Goal: Entertainment & Leisure: Browse casually

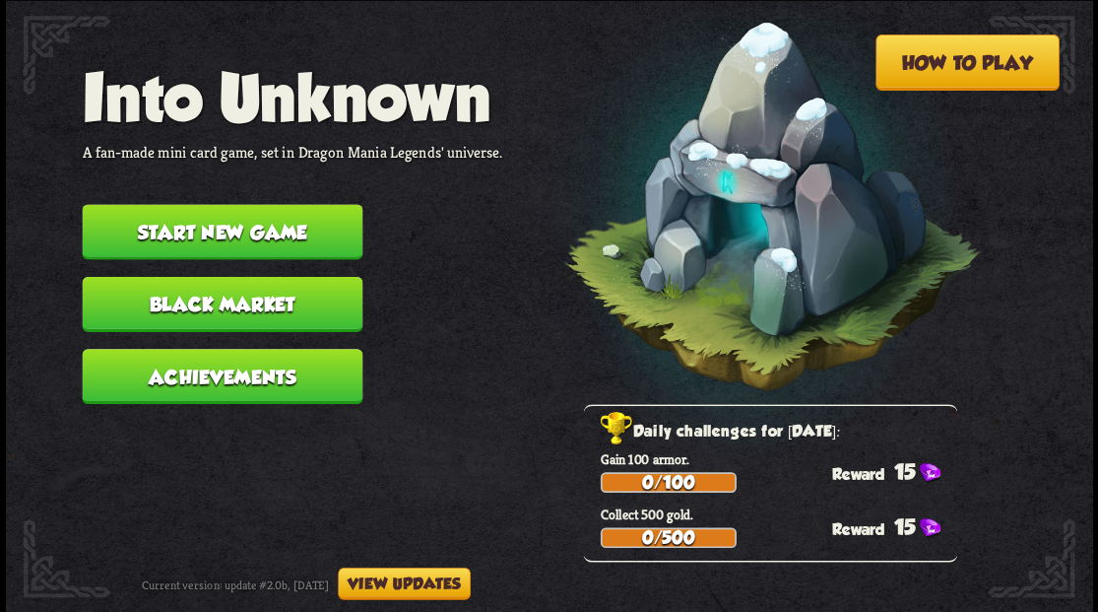
click at [225, 230] on button "Start new game" at bounding box center [222, 231] width 281 height 55
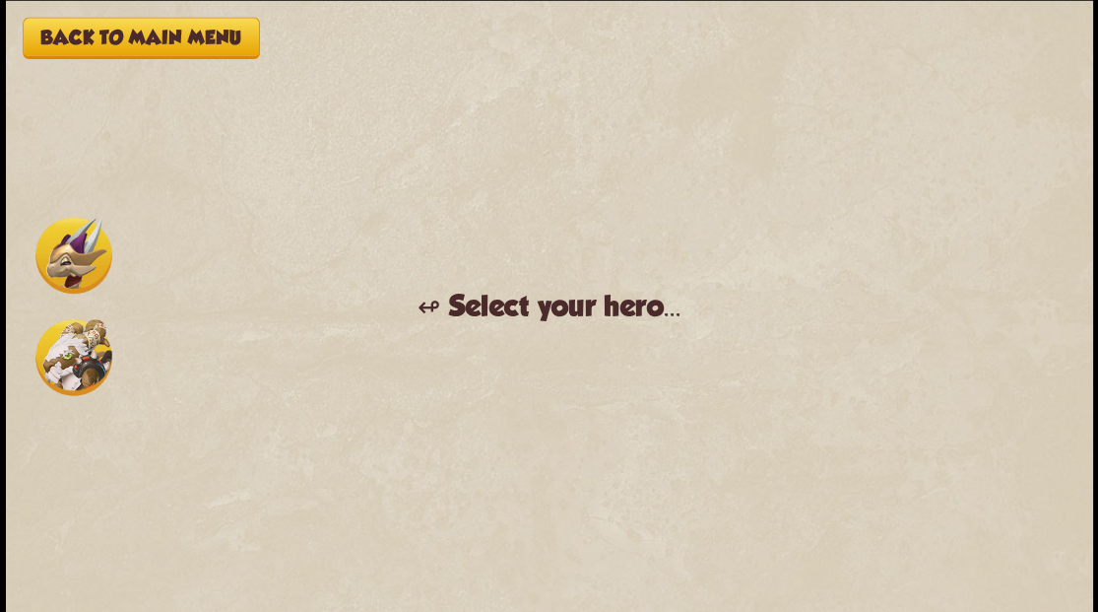
click at [63, 240] on img at bounding box center [73, 255] width 77 height 77
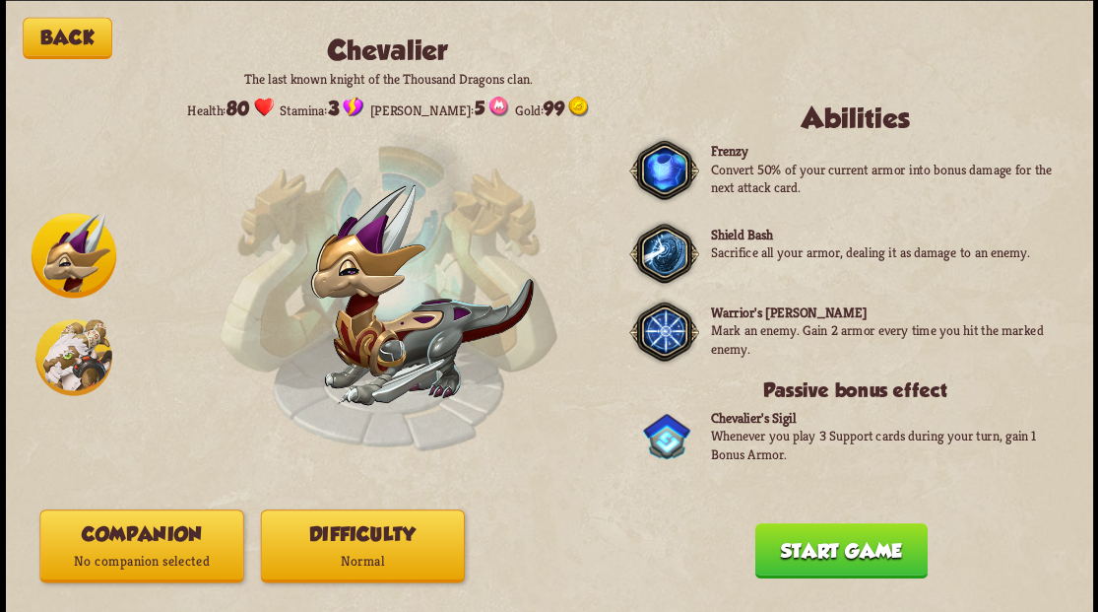
click at [184, 551] on p "No companion selected" at bounding box center [141, 561] width 202 height 28
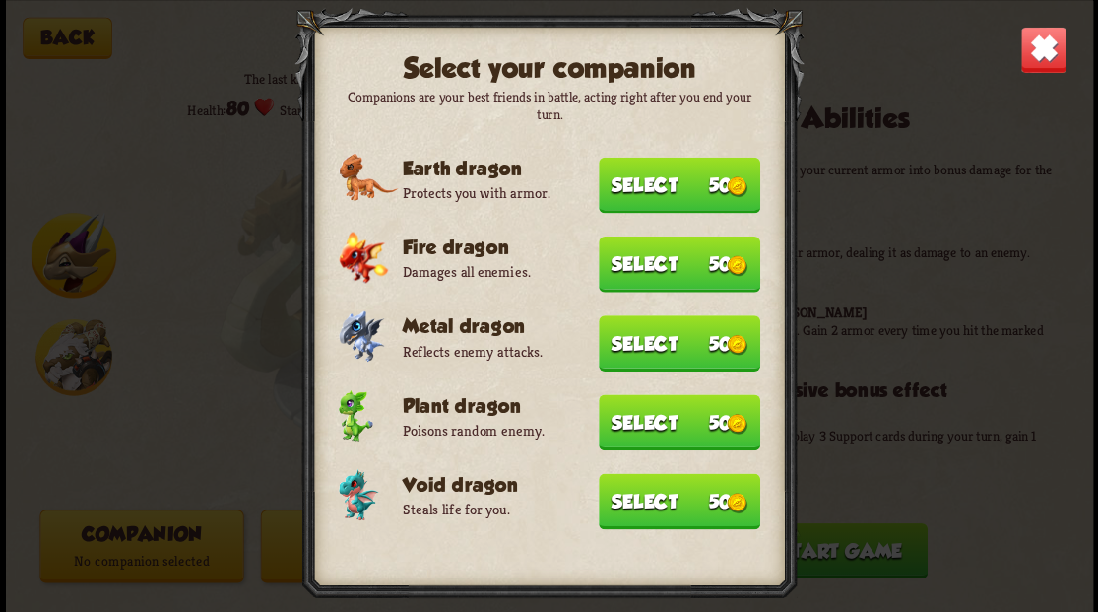
click at [686, 498] on button "Select 50" at bounding box center [680, 501] width 162 height 56
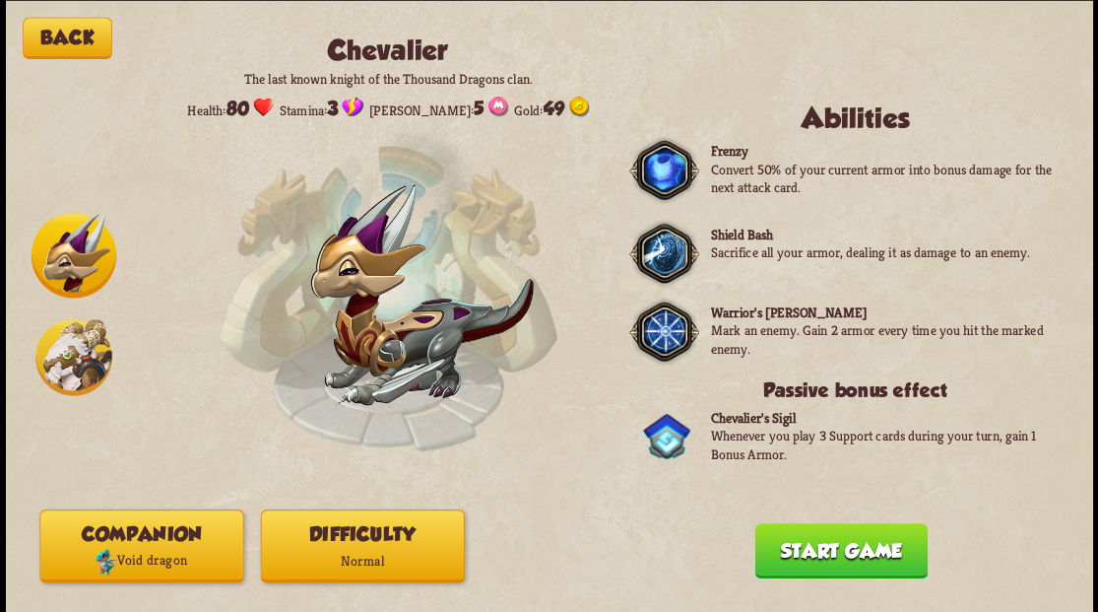
drag, startPoint x: 831, startPoint y: 561, endPoint x: 787, endPoint y: 514, distance: 64.8
click at [828, 559] on button "Start game" at bounding box center [840, 549] width 172 height 55
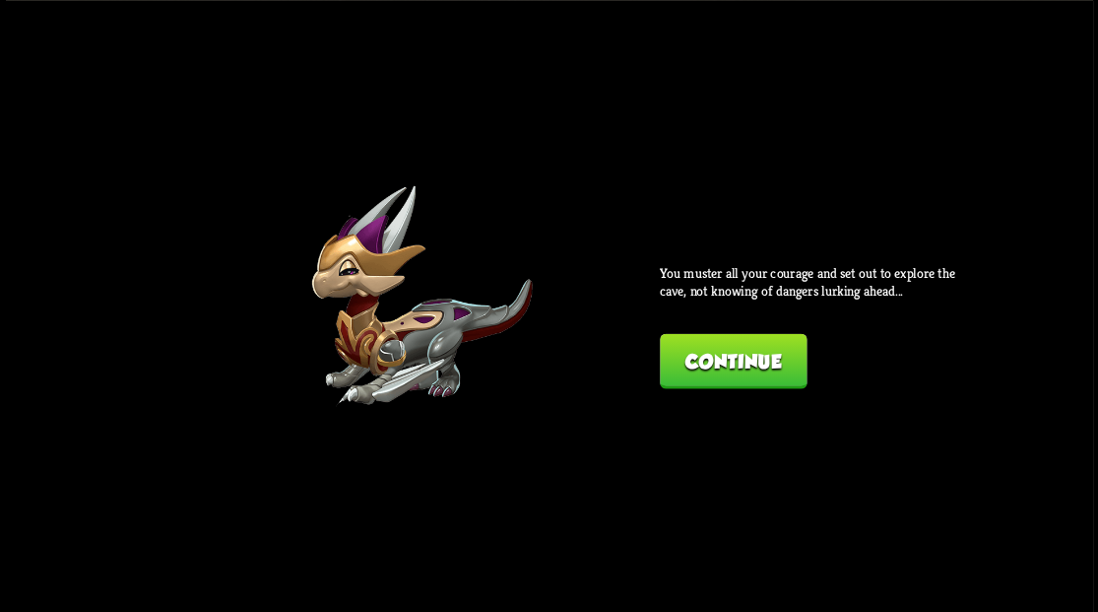
click at [733, 364] on button "Continue" at bounding box center [733, 360] width 147 height 55
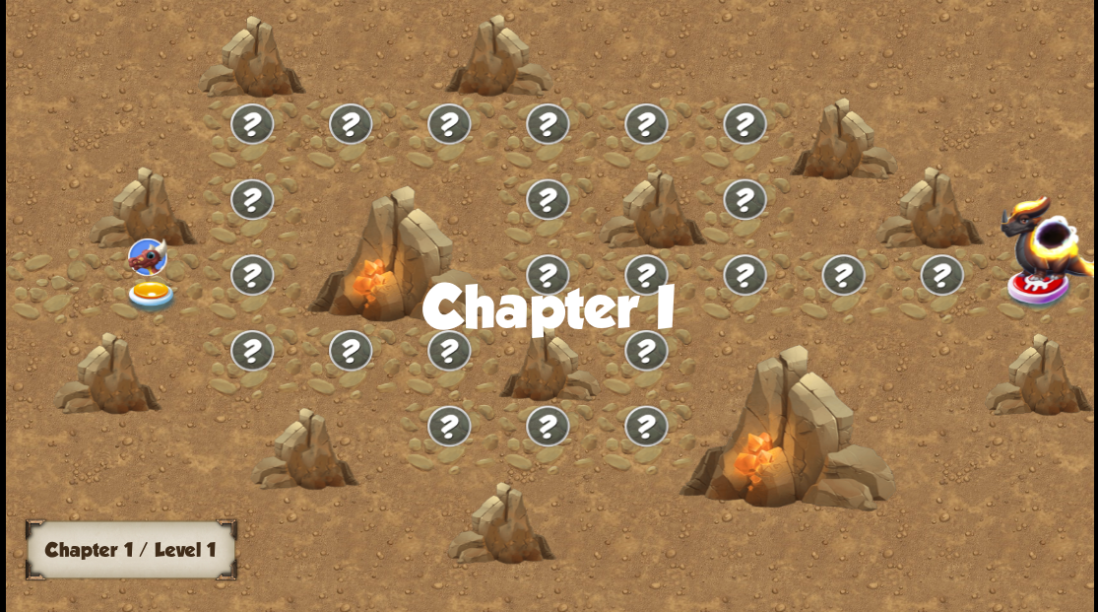
click at [144, 297] on img at bounding box center [151, 296] width 54 height 33
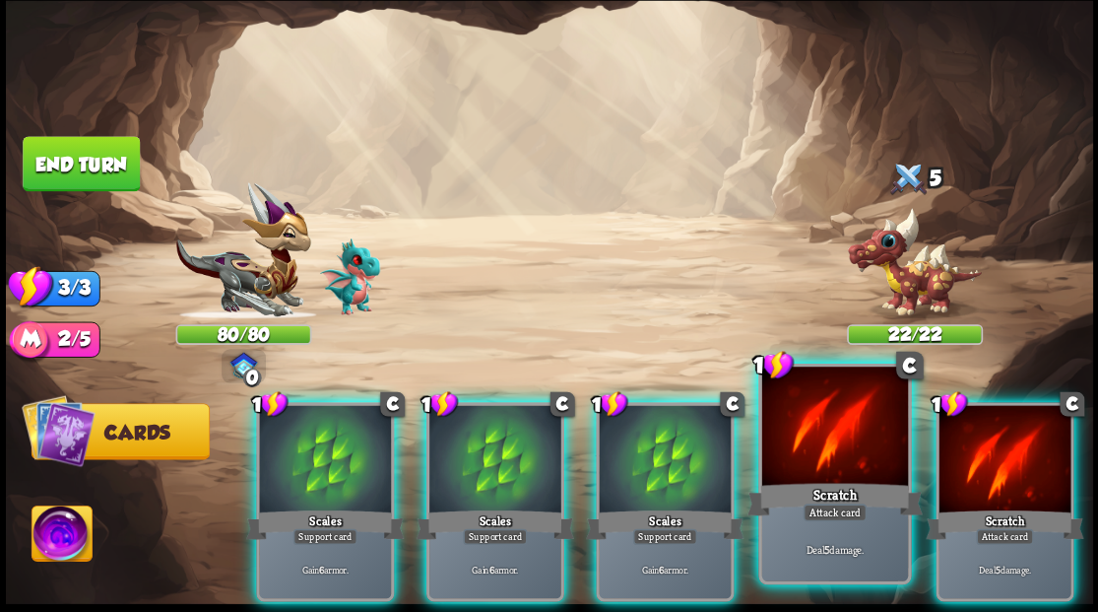
click at [829, 459] on div at bounding box center [834, 427] width 146 height 123
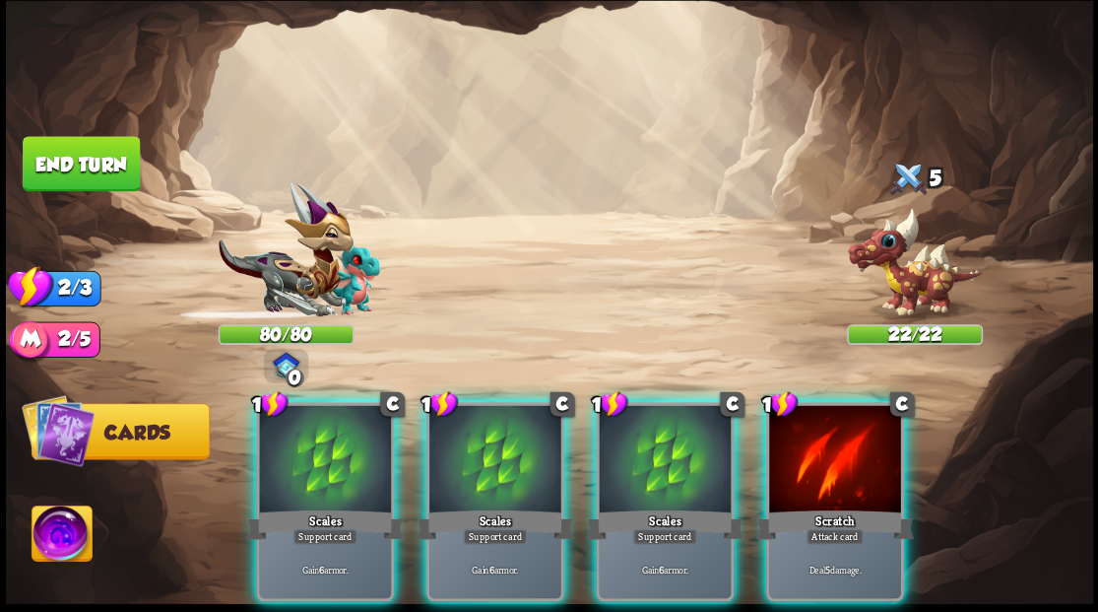
drag, startPoint x: 863, startPoint y: 440, endPoint x: 843, endPoint y: 431, distance: 21.6
click at [856, 435] on div at bounding box center [835, 460] width 132 height 111
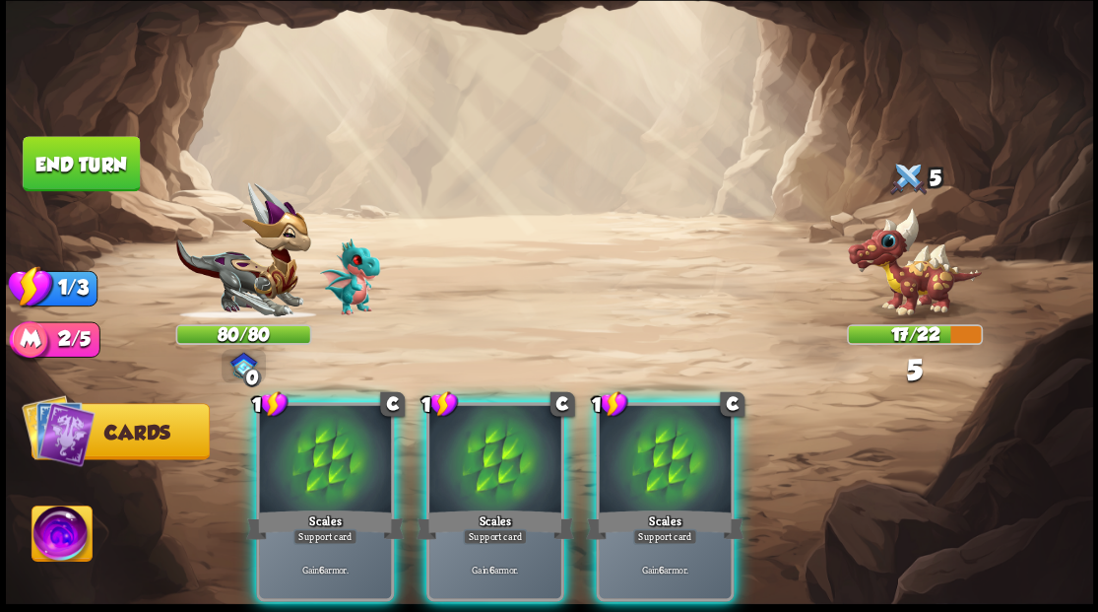
drag, startPoint x: 669, startPoint y: 437, endPoint x: 587, endPoint y: 404, distance: 88.3
click at [631, 421] on div at bounding box center [665, 460] width 132 height 111
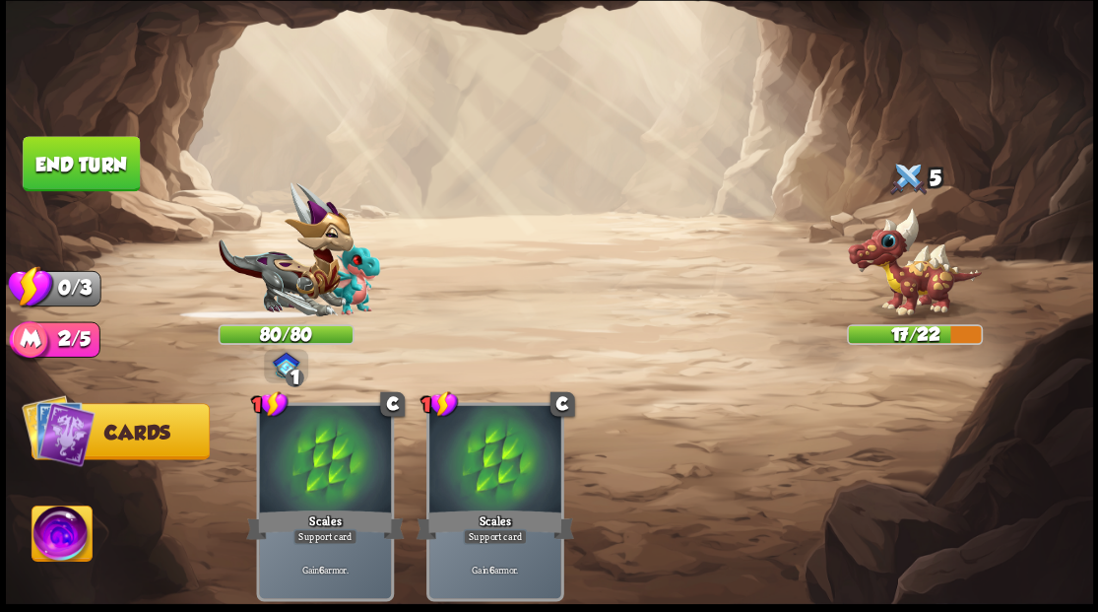
click at [77, 158] on button "End turn" at bounding box center [81, 163] width 117 height 55
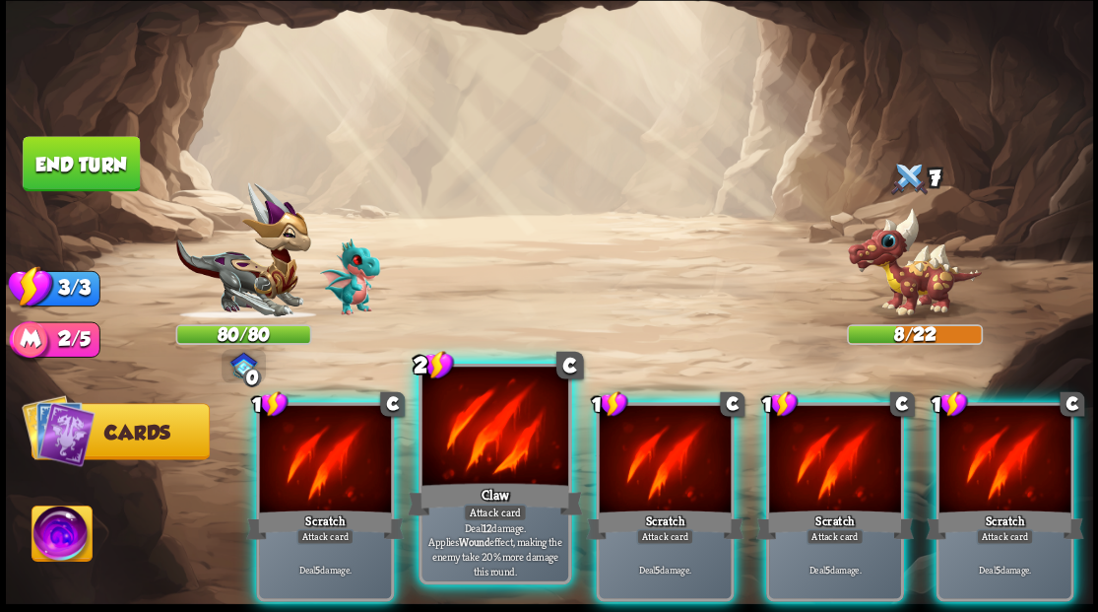
click at [452, 445] on div at bounding box center [495, 427] width 146 height 123
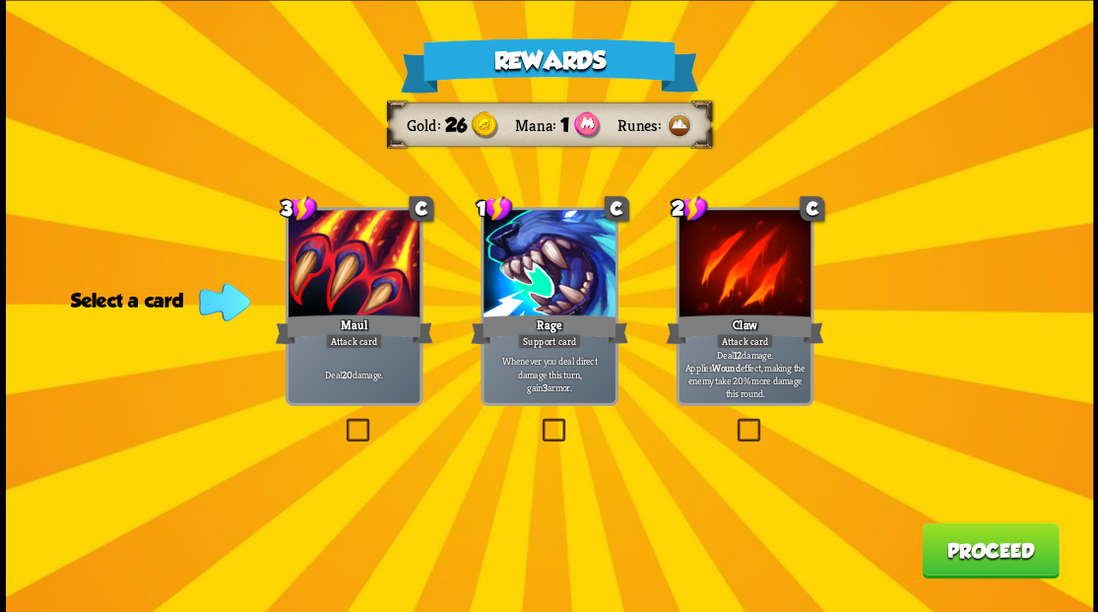
click at [991, 554] on button "Proceed" at bounding box center [990, 549] width 137 height 55
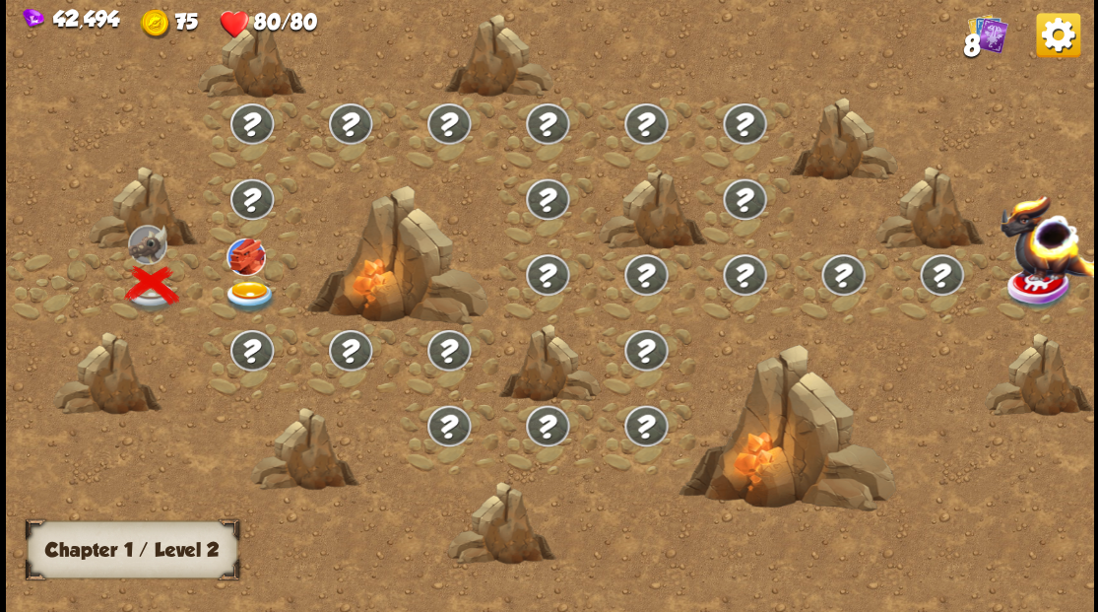
click at [244, 288] on img at bounding box center [250, 296] width 54 height 33
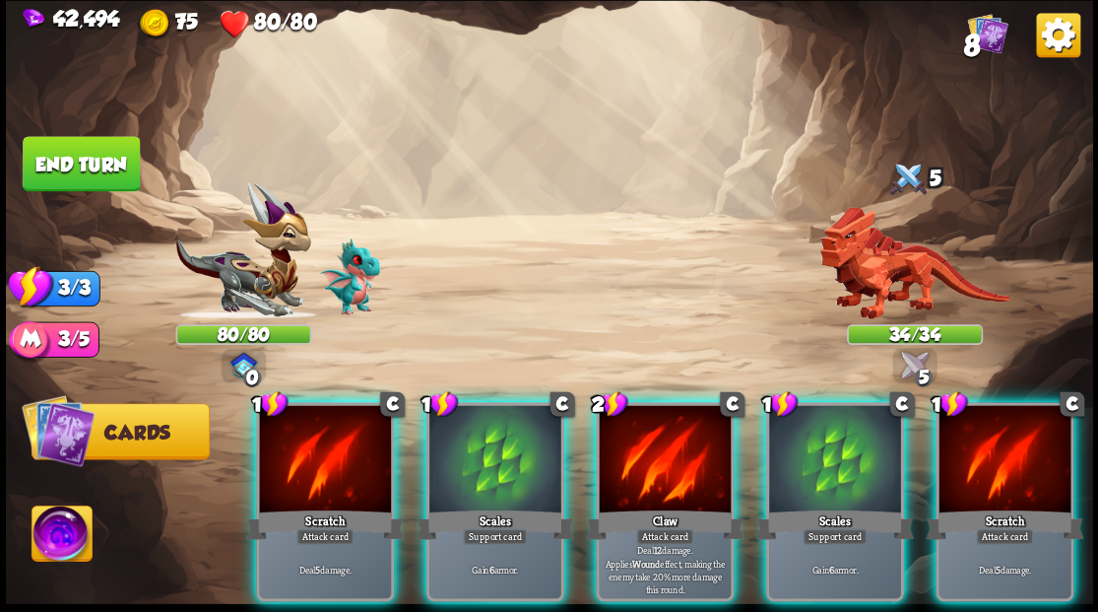
drag, startPoint x: 804, startPoint y: 452, endPoint x: 767, endPoint y: 406, distance: 58.9
click at [802, 445] on div at bounding box center [835, 460] width 132 height 111
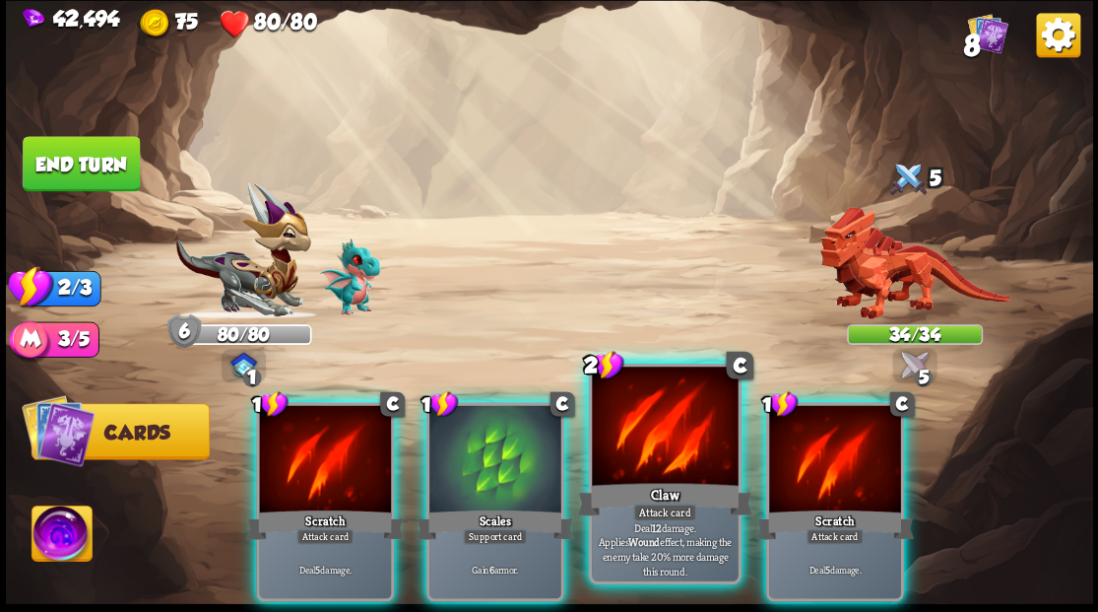
drag, startPoint x: 626, startPoint y: 446, endPoint x: 288, endPoint y: 327, distance: 359.2
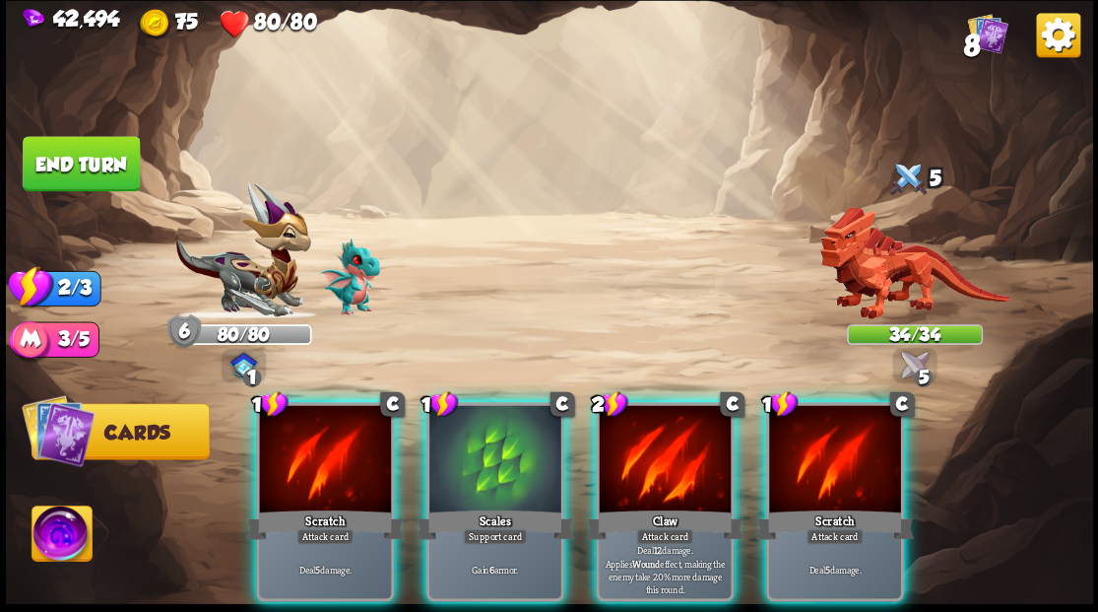
click at [620, 441] on div at bounding box center [665, 460] width 132 height 111
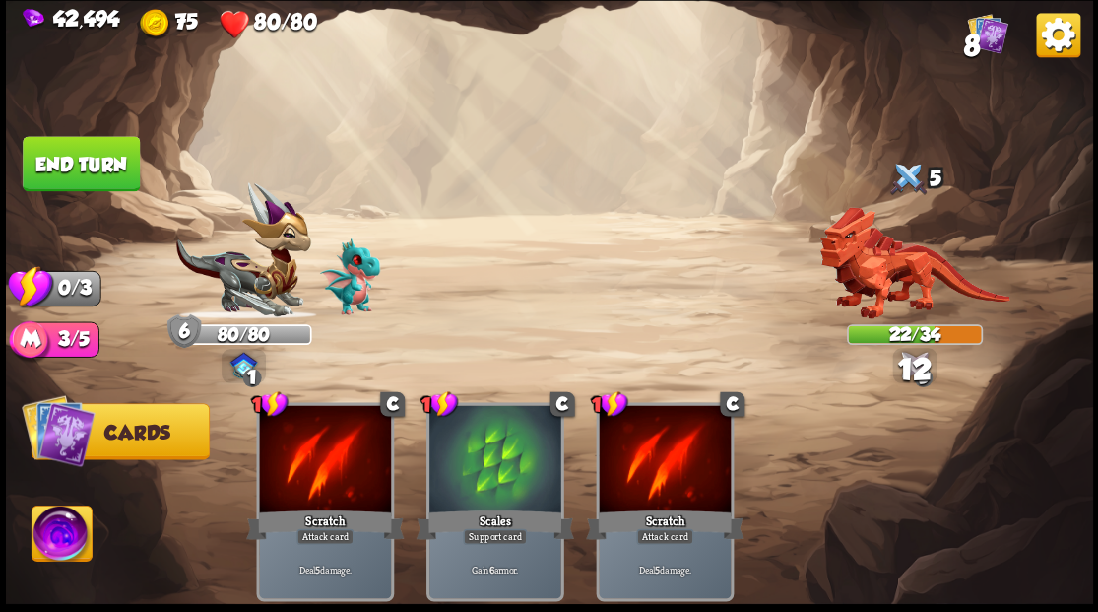
click at [104, 151] on button "End turn" at bounding box center [81, 164] width 119 height 56
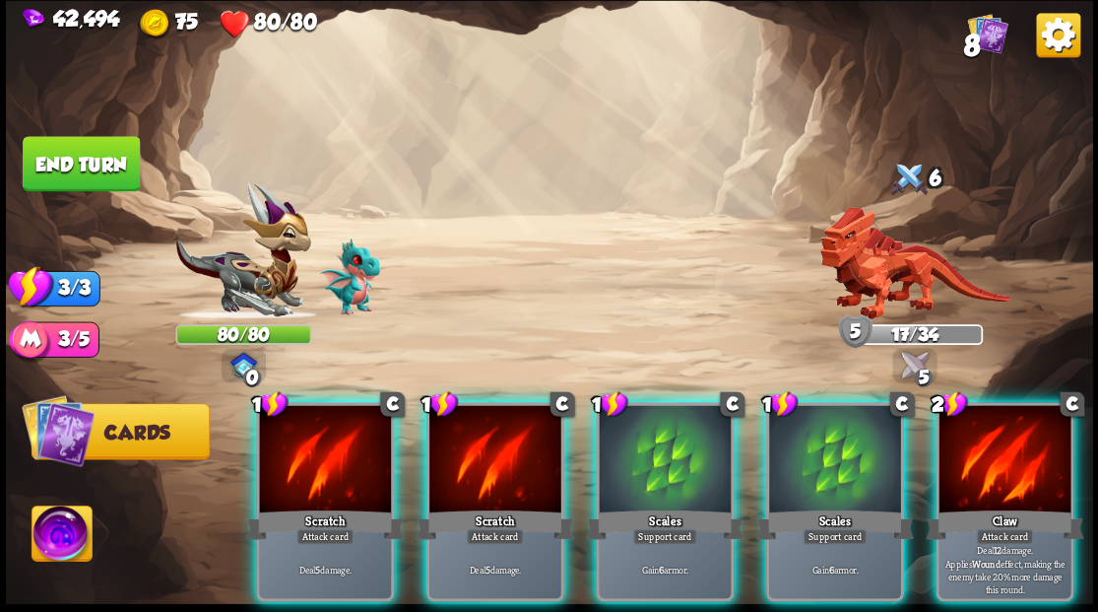
drag, startPoint x: 990, startPoint y: 459, endPoint x: 951, endPoint y: 447, distance: 40.2
click at [988, 454] on div at bounding box center [1005, 460] width 132 height 111
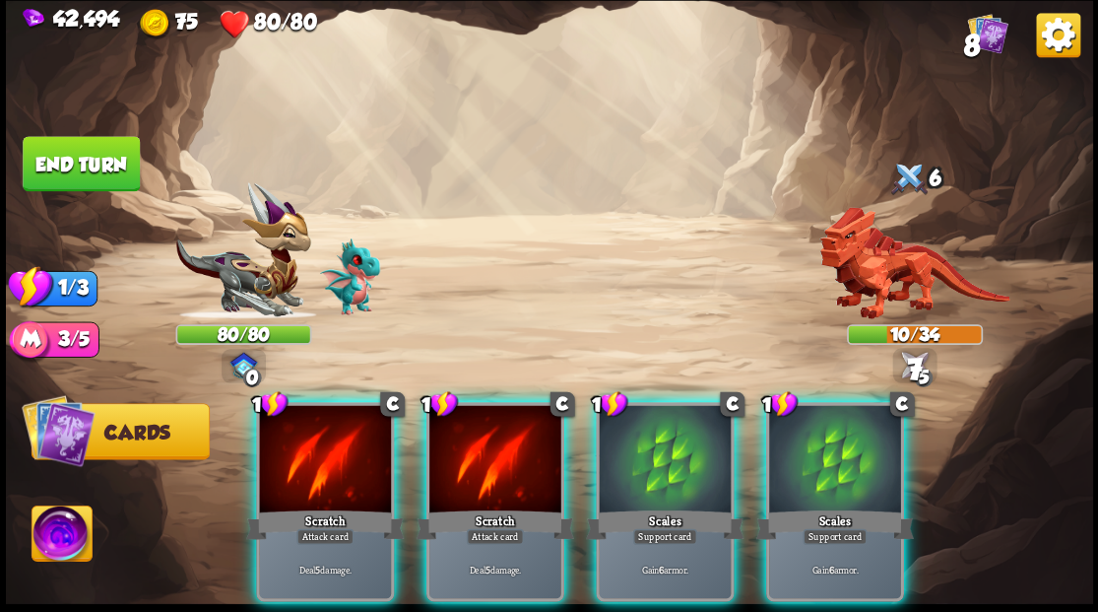
drag, startPoint x: 845, startPoint y: 458, endPoint x: 835, endPoint y: 424, distance: 35.9
click at [844, 454] on div at bounding box center [835, 460] width 132 height 111
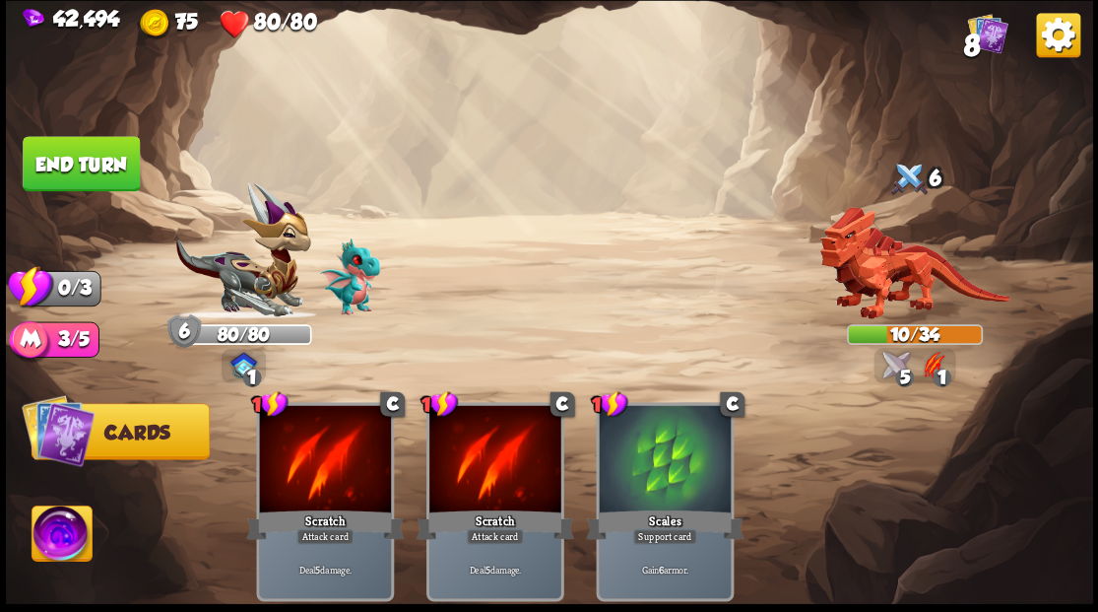
drag, startPoint x: 110, startPoint y: 161, endPoint x: 594, endPoint y: 199, distance: 485.1
click at [121, 162] on button "End turn" at bounding box center [81, 163] width 117 height 55
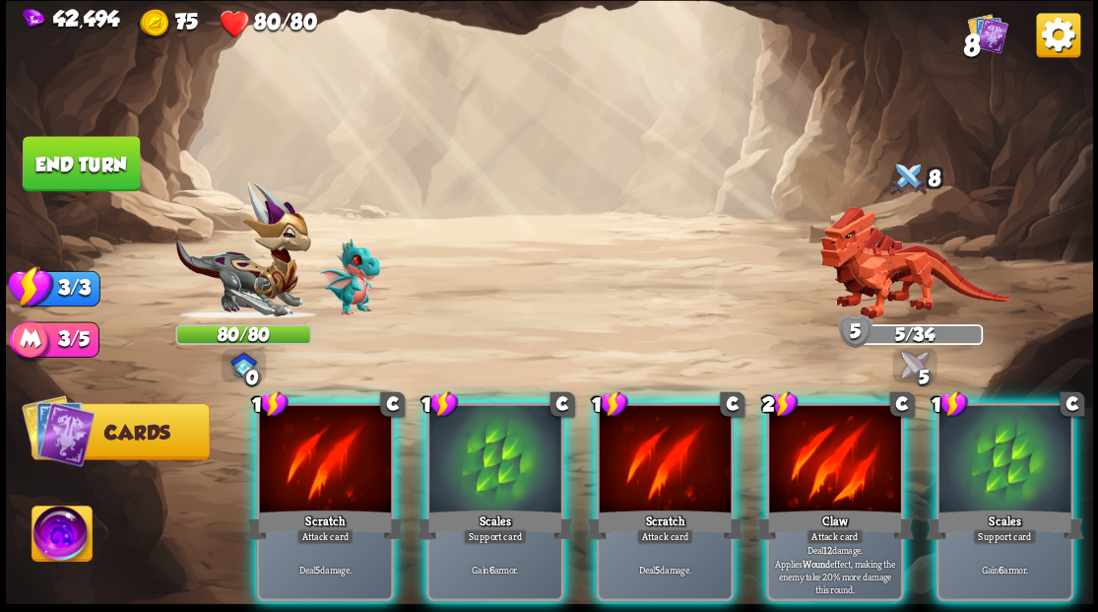
click at [827, 457] on div at bounding box center [835, 460] width 132 height 111
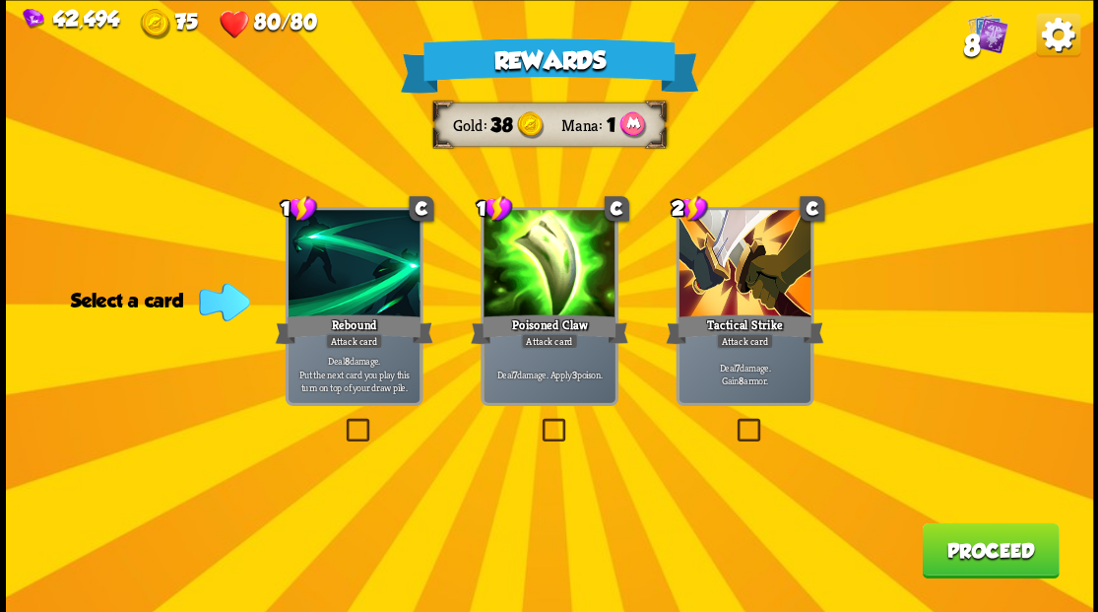
drag, startPoint x: 557, startPoint y: 430, endPoint x: 597, endPoint y: 433, distance: 39.5
click at [538, 421] on label at bounding box center [538, 421] width 0 height 0
click at [0, 0] on input "checkbox" at bounding box center [0, 0] width 0 height 0
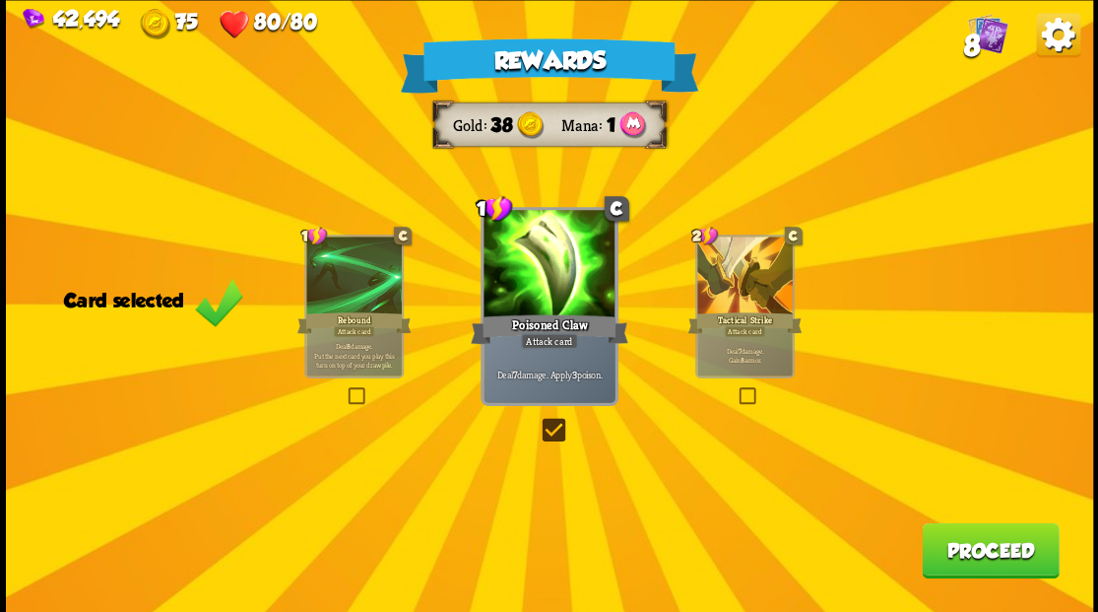
click at [972, 565] on button "Proceed" at bounding box center [990, 549] width 137 height 55
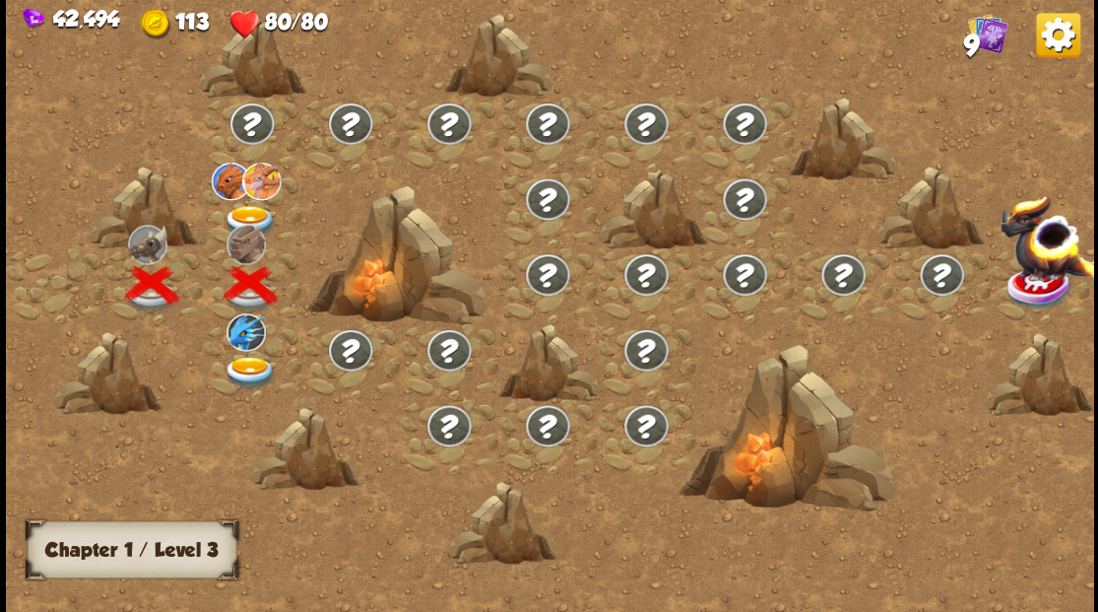
click at [242, 371] on img at bounding box center [250, 372] width 54 height 33
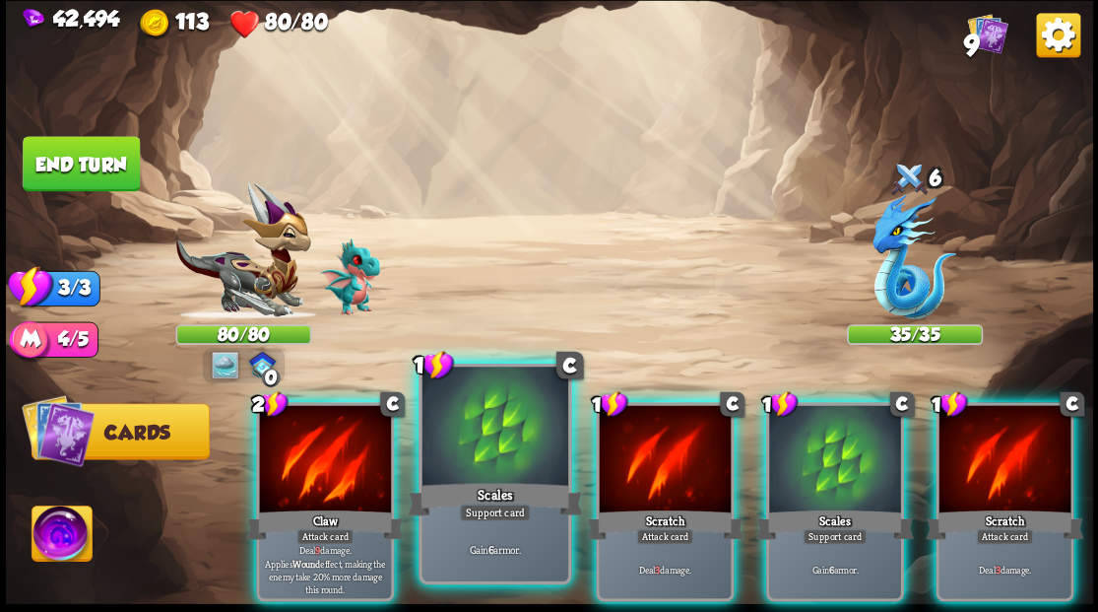
click at [492, 435] on div at bounding box center [495, 427] width 146 height 123
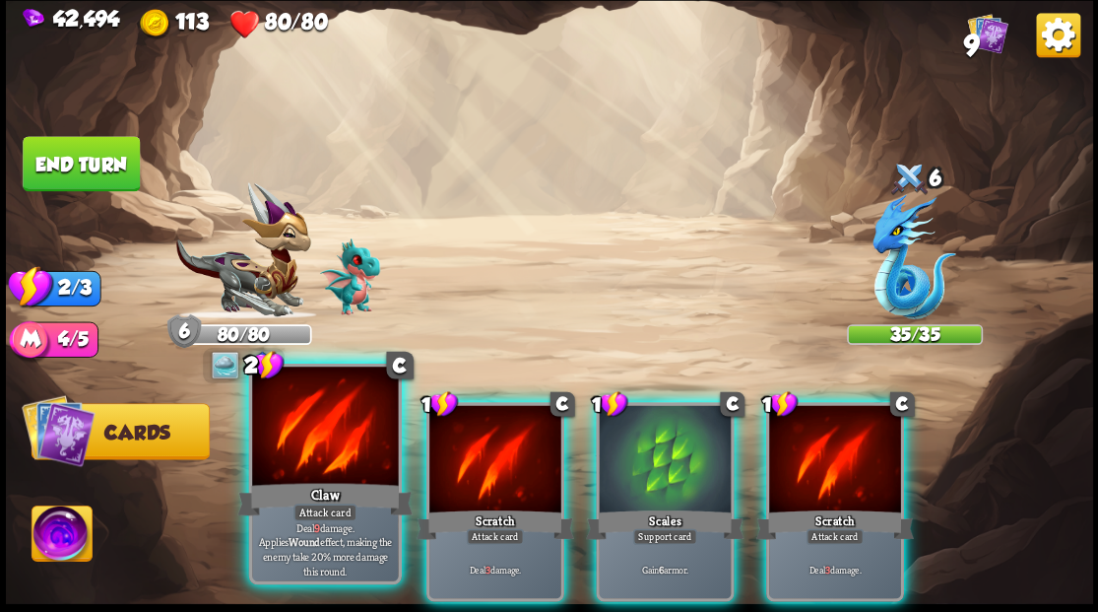
drag, startPoint x: 308, startPoint y: 426, endPoint x: 188, endPoint y: 268, distance: 198.2
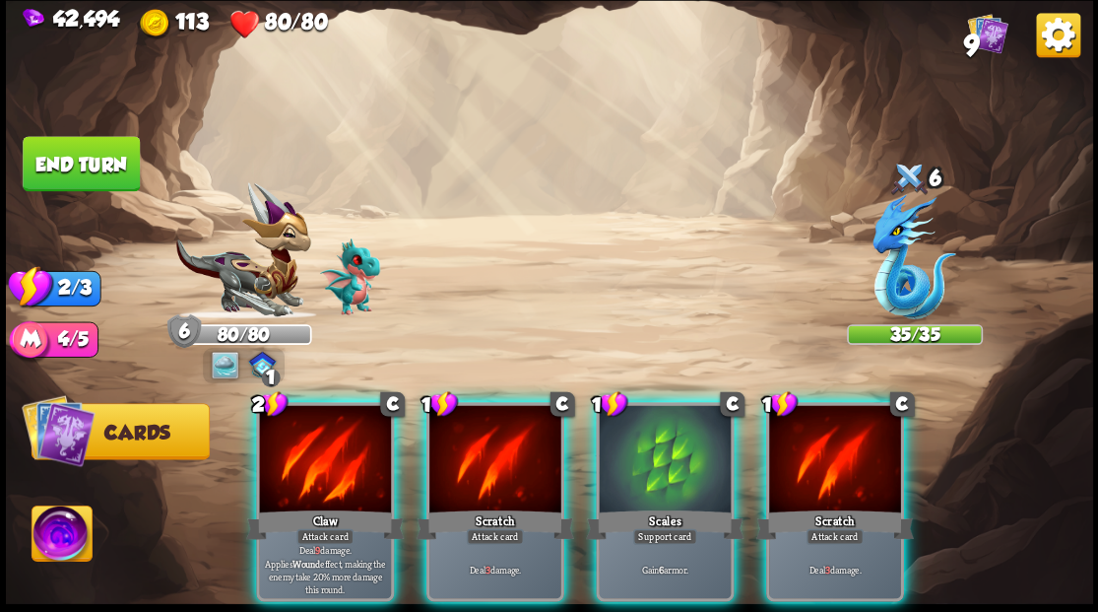
click at [308, 425] on div at bounding box center [325, 460] width 132 height 111
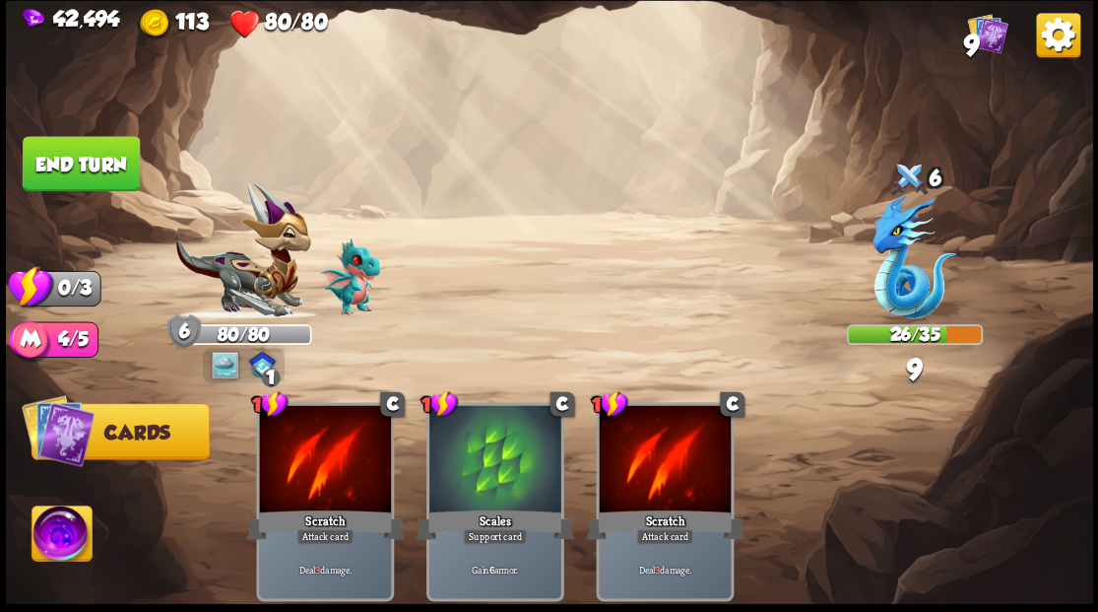
click at [62, 150] on button "End turn" at bounding box center [81, 163] width 117 height 55
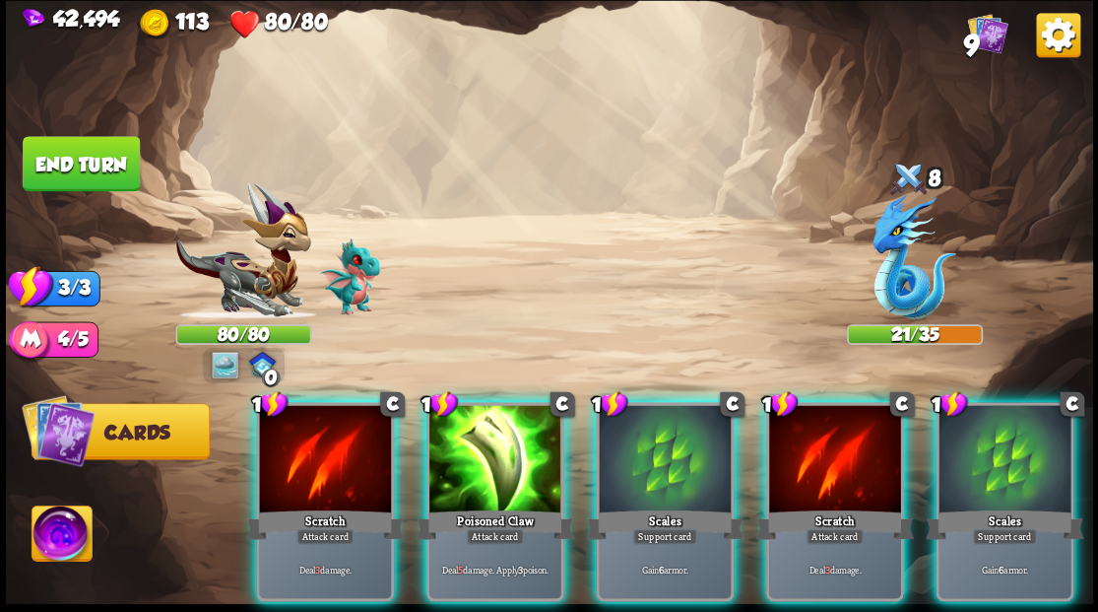
click at [1024, 441] on div at bounding box center [1005, 460] width 132 height 111
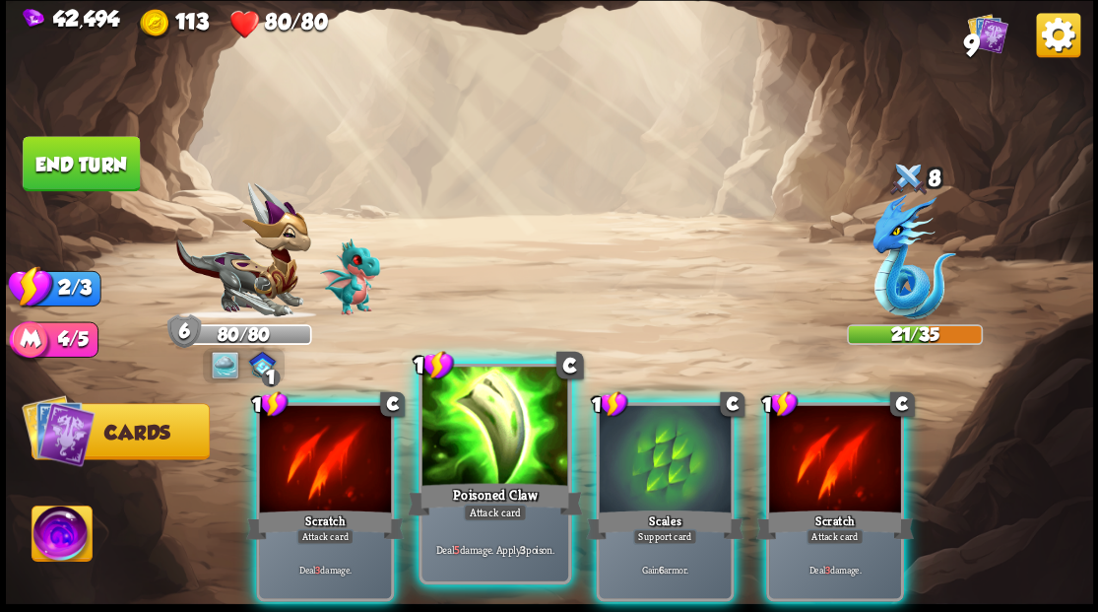
click at [502, 429] on div at bounding box center [495, 427] width 146 height 123
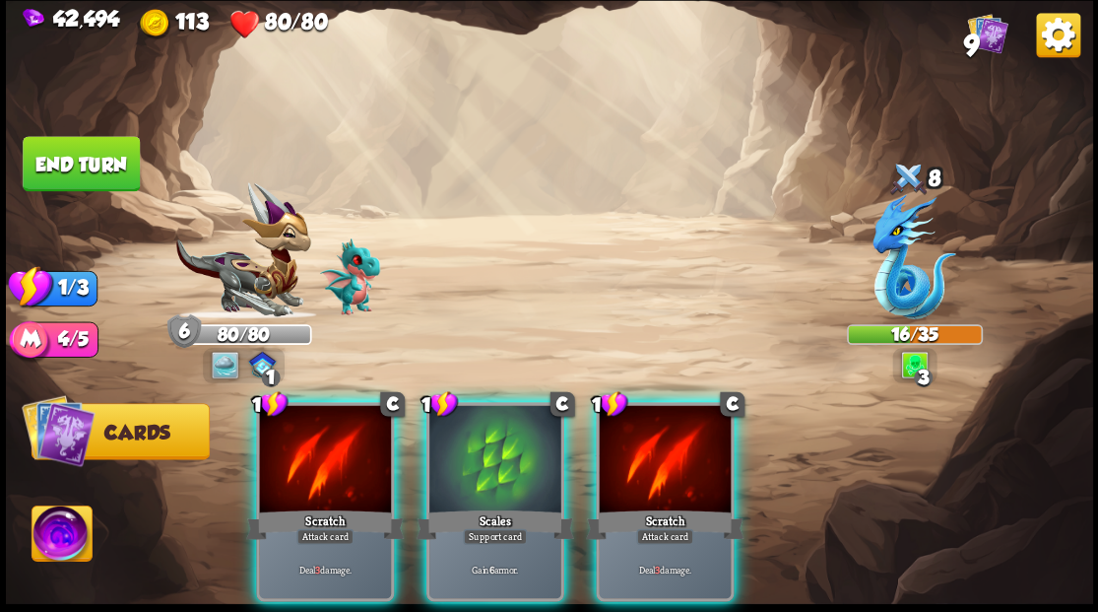
drag, startPoint x: 509, startPoint y: 451, endPoint x: 498, endPoint y: 362, distance: 89.3
click at [509, 438] on div at bounding box center [495, 460] width 132 height 111
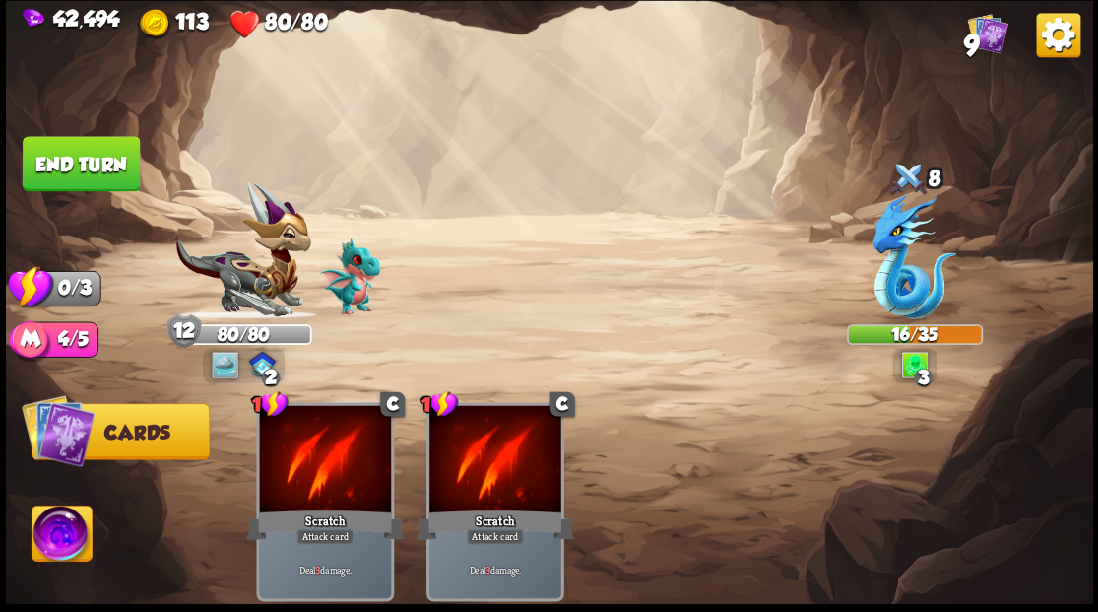
drag, startPoint x: 70, startPoint y: 169, endPoint x: 95, endPoint y: 181, distance: 27.3
click at [73, 169] on button "End turn" at bounding box center [81, 163] width 117 height 55
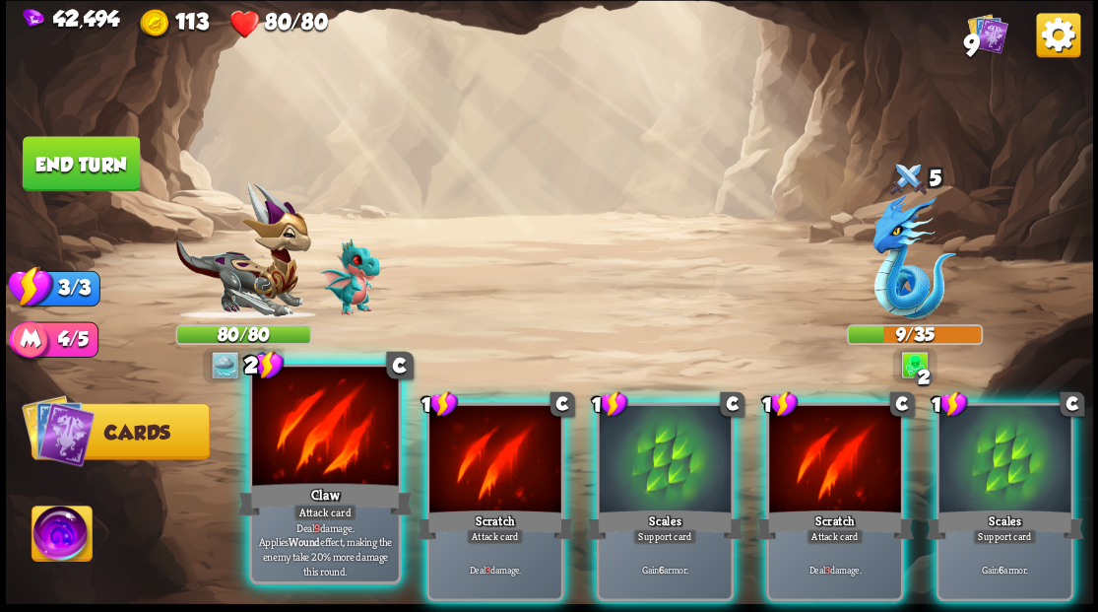
click at [325, 443] on div at bounding box center [325, 427] width 146 height 123
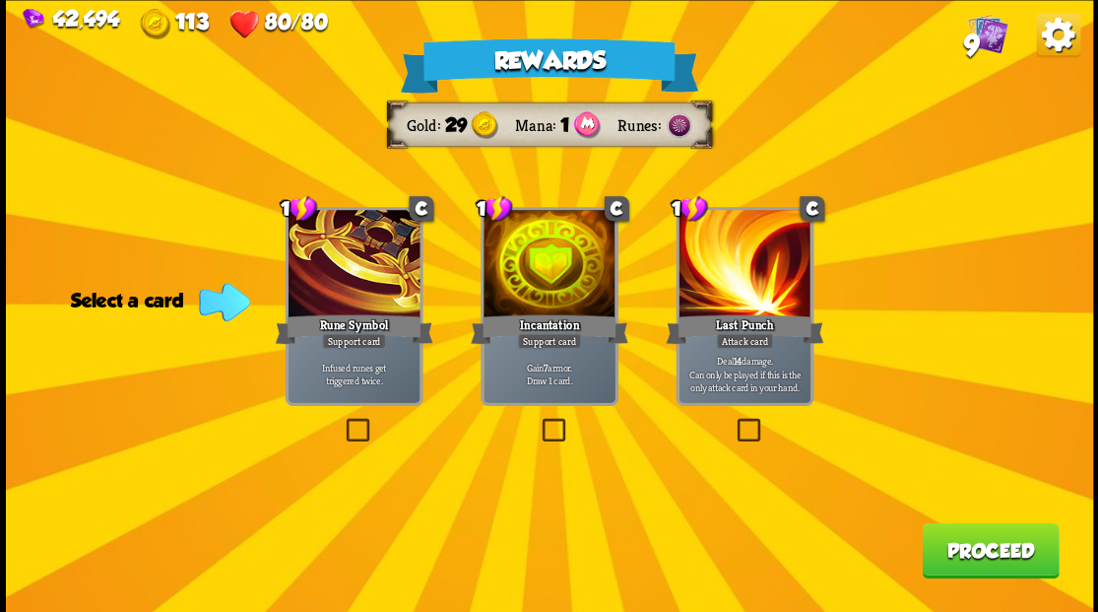
click at [538, 421] on label at bounding box center [538, 421] width 0 height 0
click at [0, 0] on input "checkbox" at bounding box center [0, 0] width 0 height 0
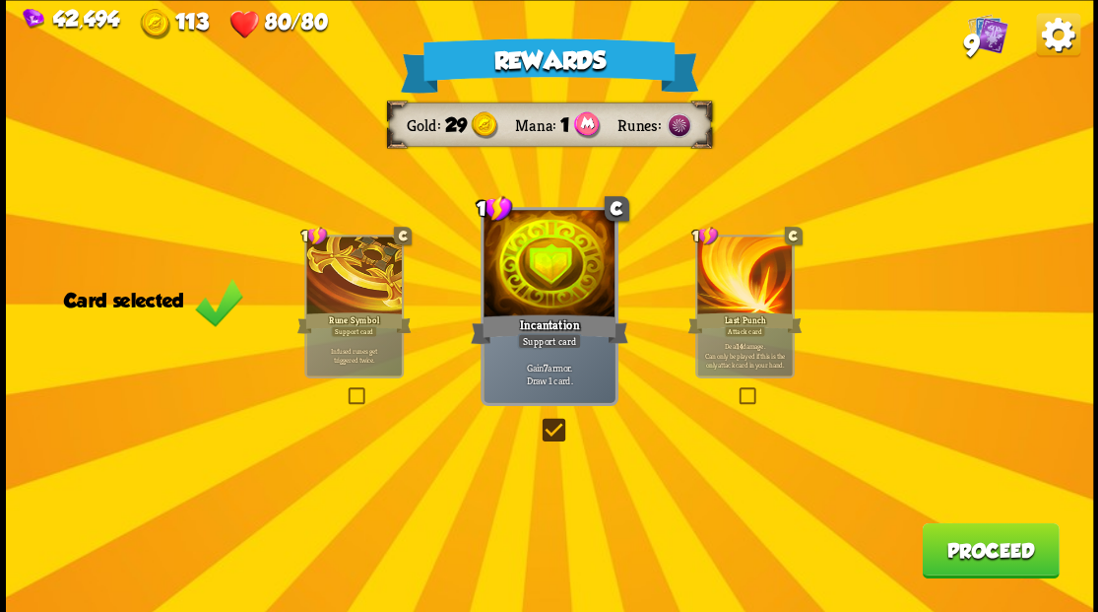
drag, startPoint x: 961, startPoint y: 556, endPoint x: 959, endPoint y: 540, distance: 15.9
click at [959, 540] on button "Proceed" at bounding box center [990, 549] width 137 height 55
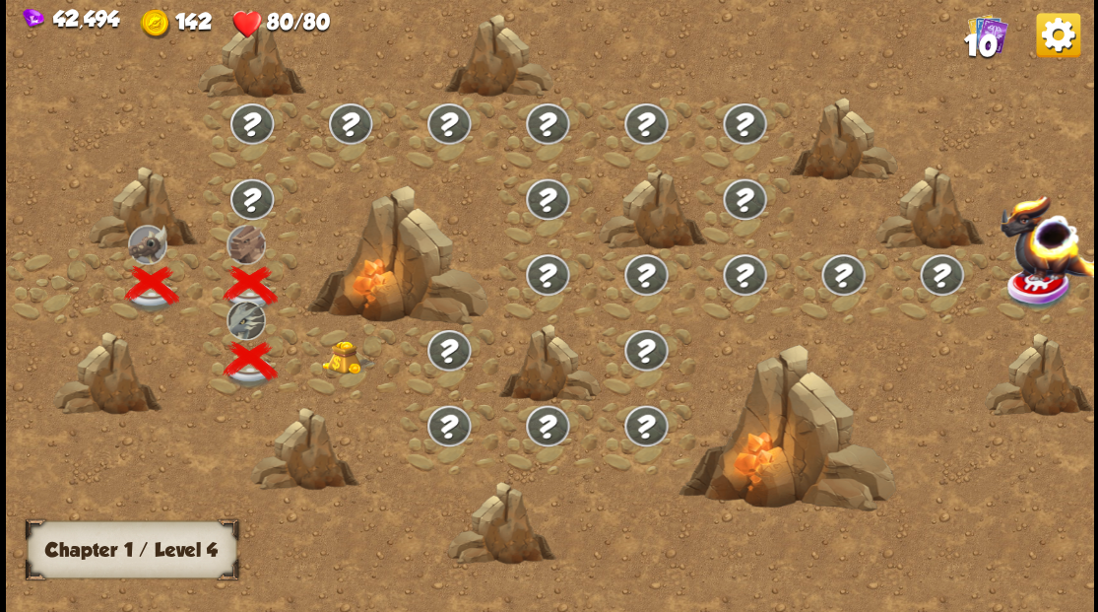
click at [327, 372] on div at bounding box center [350, 361] width 98 height 76
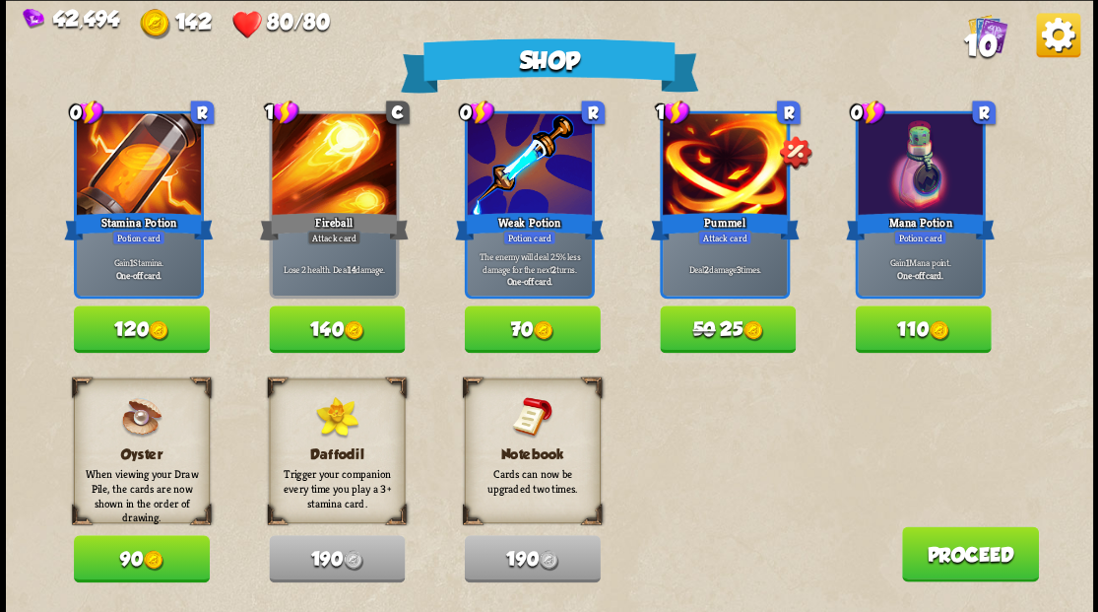
click at [937, 327] on img at bounding box center [939, 330] width 21 height 21
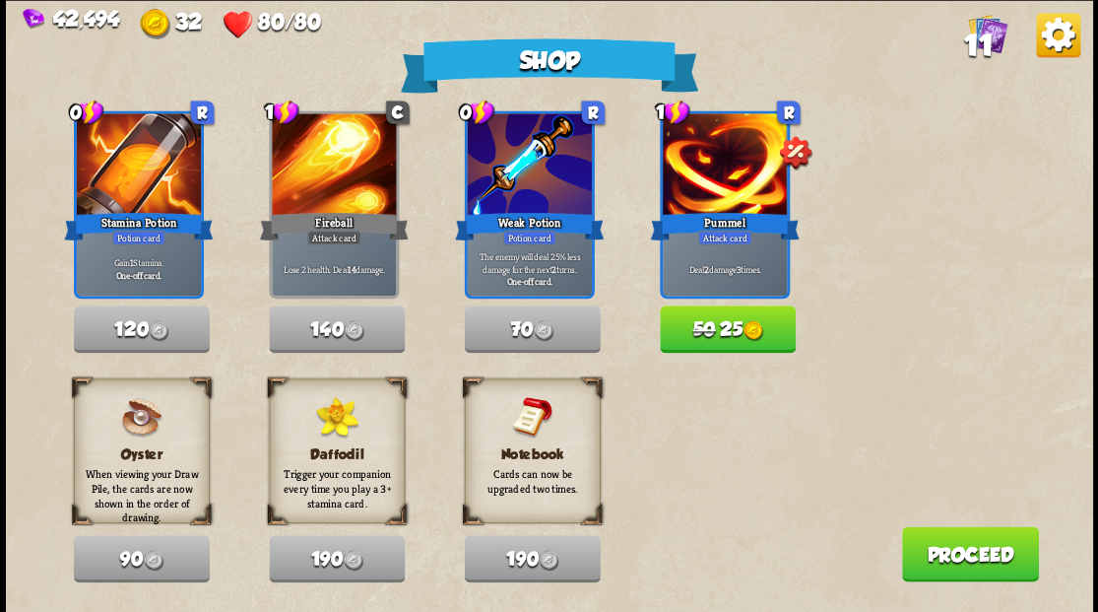
click at [736, 329] on button "50 25" at bounding box center [728, 328] width 136 height 47
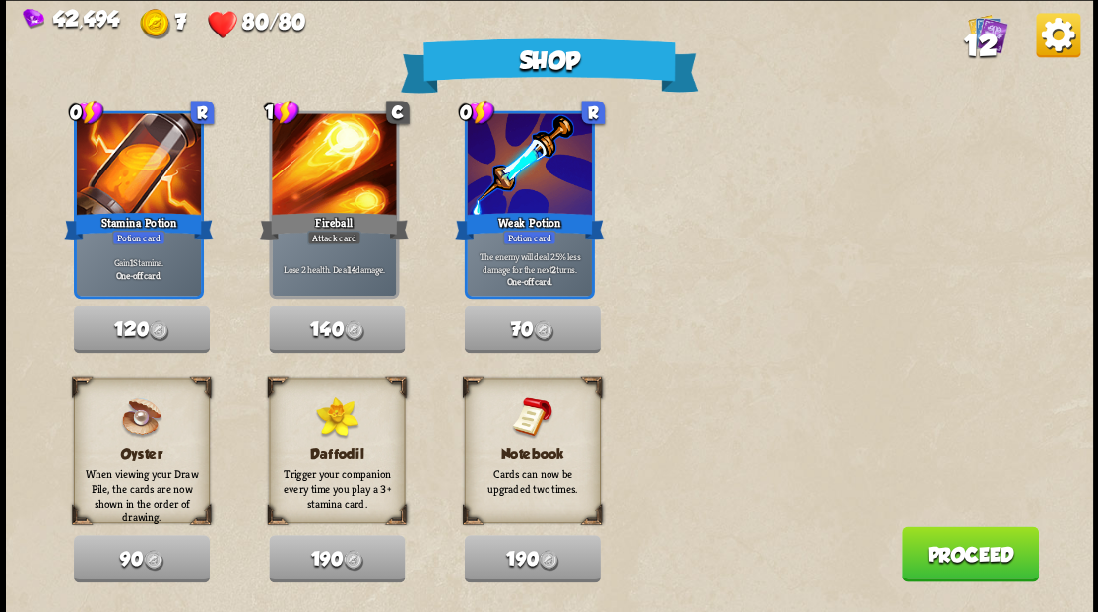
drag, startPoint x: 920, startPoint y: 546, endPoint x: 911, endPoint y: 538, distance: 11.9
click at [911, 538] on button "Proceed" at bounding box center [969, 553] width 137 height 55
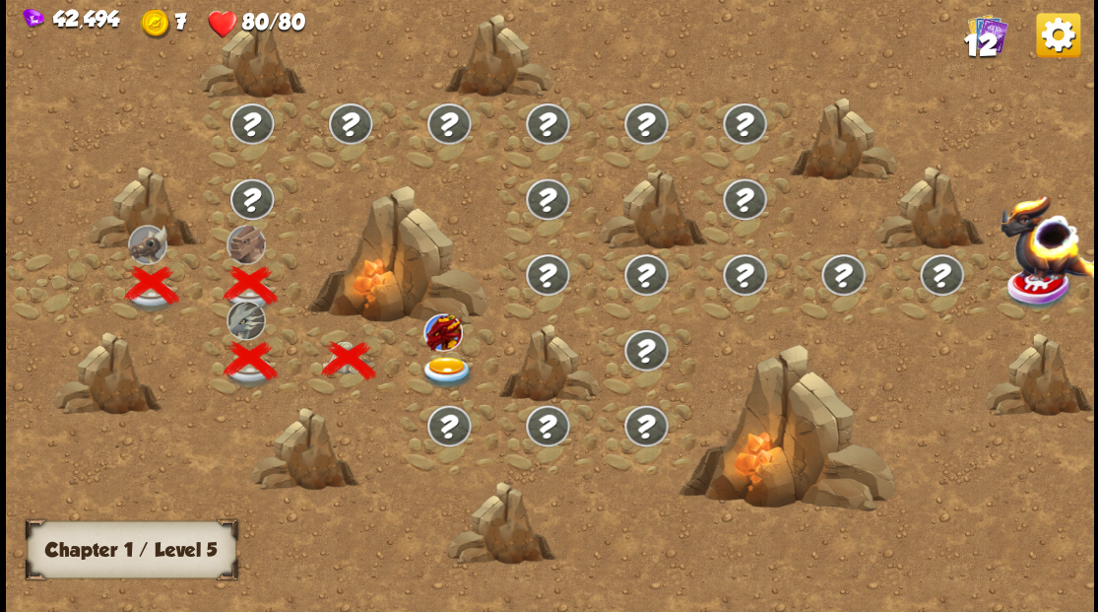
click at [446, 367] on img at bounding box center [447, 372] width 54 height 33
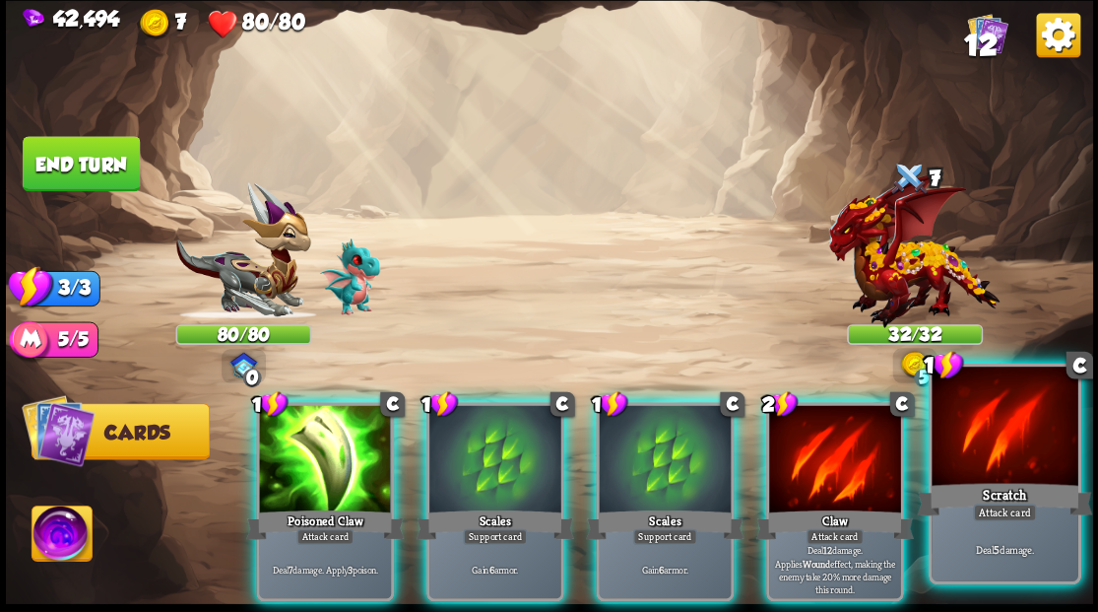
click at [1005, 459] on div at bounding box center [1005, 427] width 146 height 123
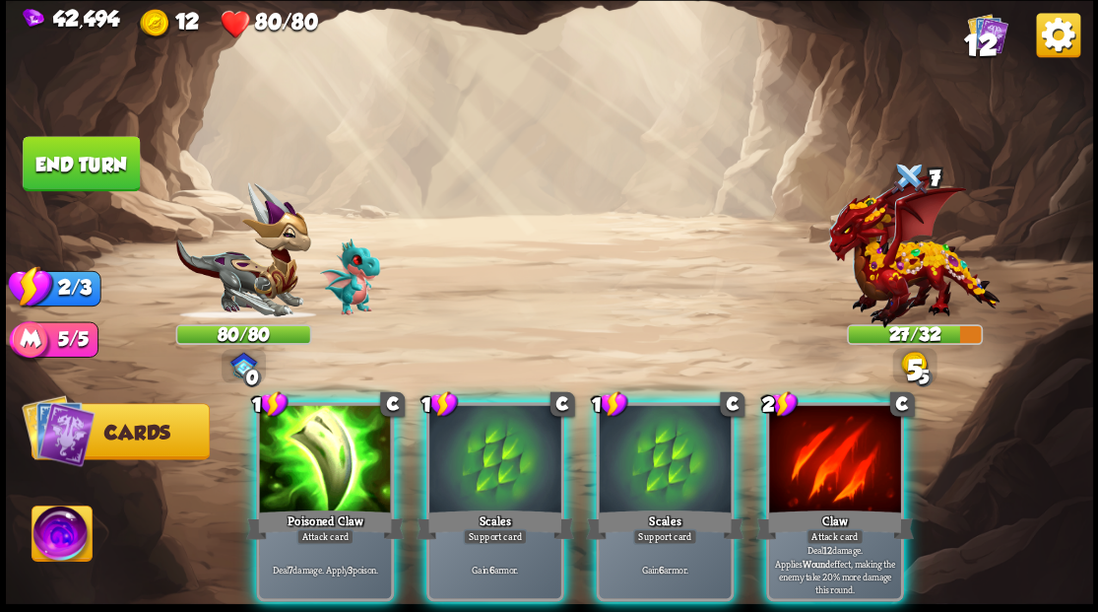
drag, startPoint x: 613, startPoint y: 471, endPoint x: 583, endPoint y: 463, distance: 30.6
click at [599, 467] on div at bounding box center [665, 460] width 132 height 111
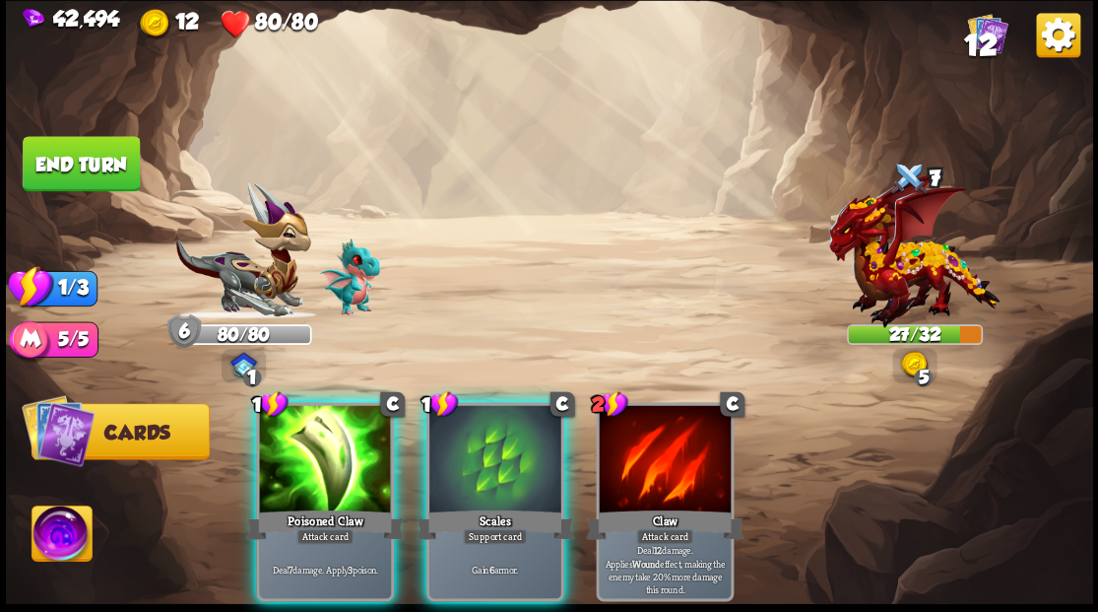
drag, startPoint x: 494, startPoint y: 445, endPoint x: 309, endPoint y: 361, distance: 203.6
click at [470, 437] on div at bounding box center [495, 460] width 132 height 111
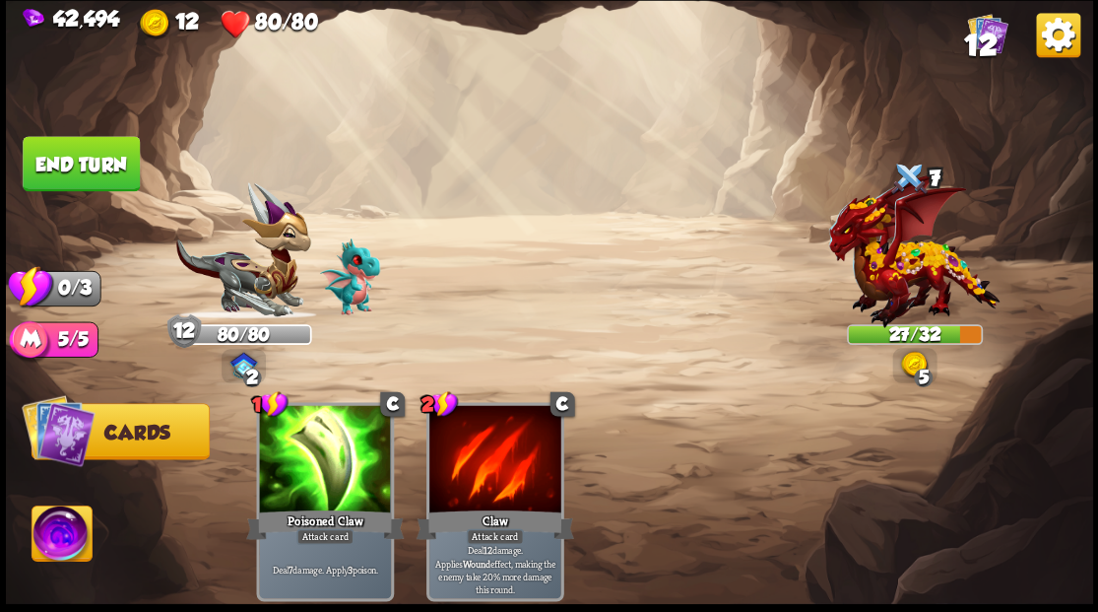
click at [73, 144] on button "End turn" at bounding box center [81, 163] width 117 height 55
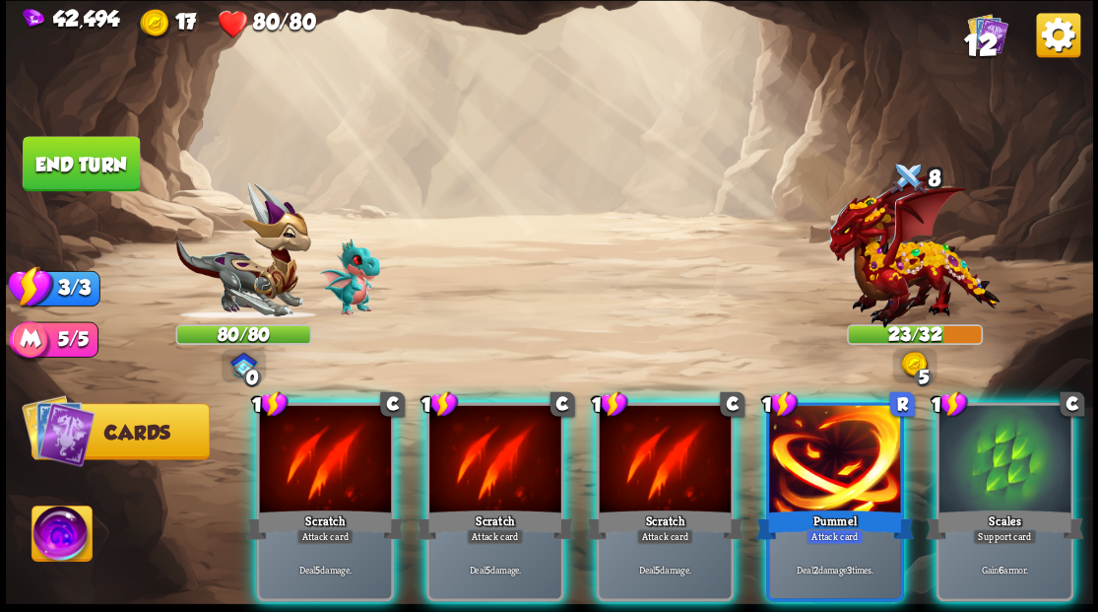
click at [823, 446] on div at bounding box center [835, 460] width 132 height 111
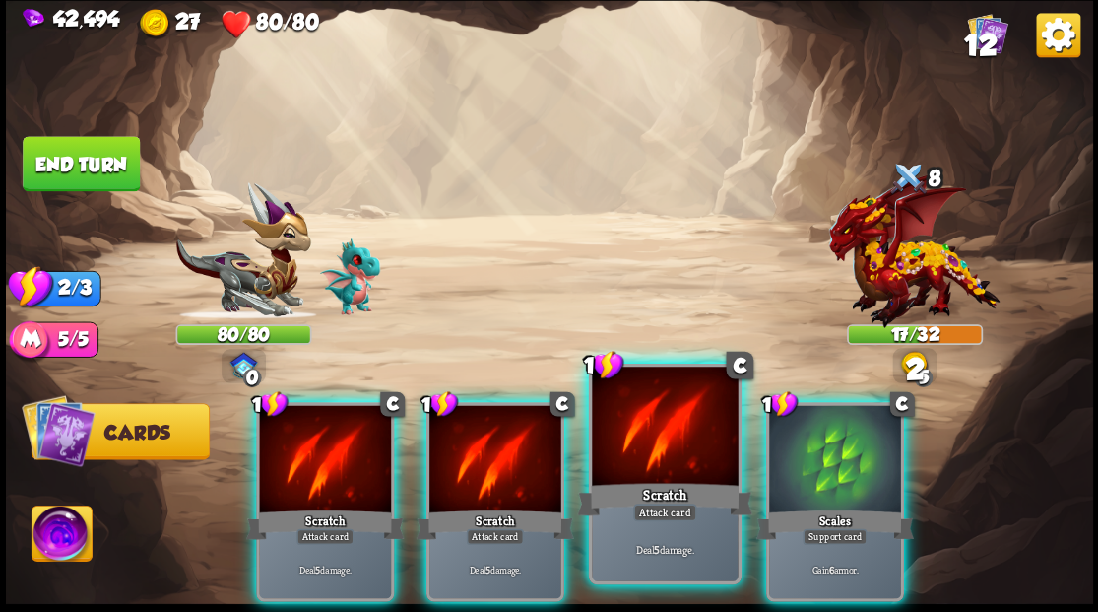
click at [678, 440] on div at bounding box center [665, 427] width 146 height 123
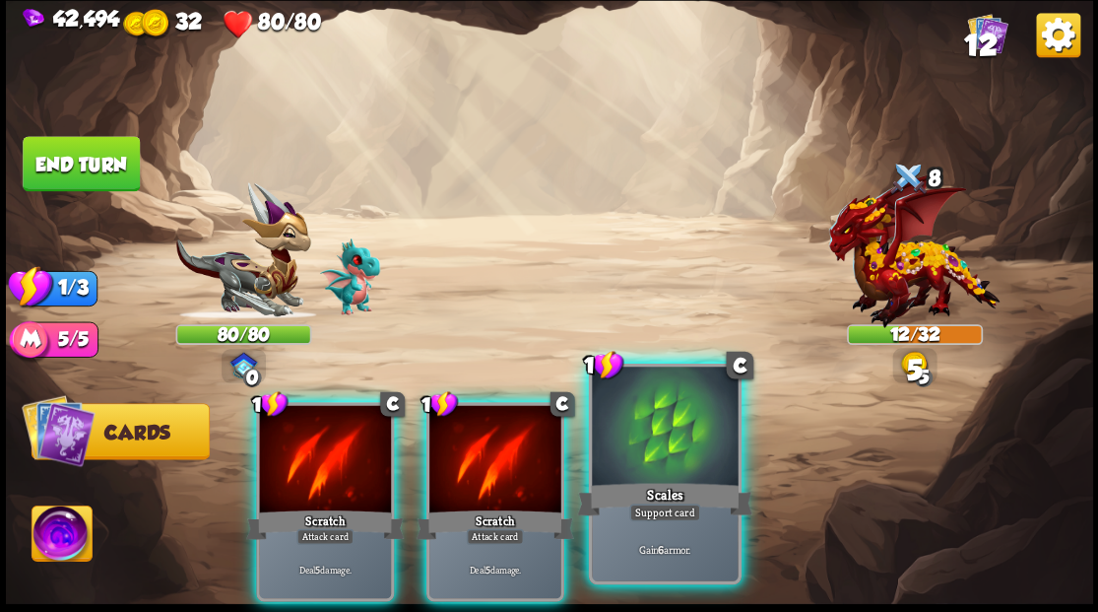
click at [669, 434] on div at bounding box center [665, 427] width 146 height 123
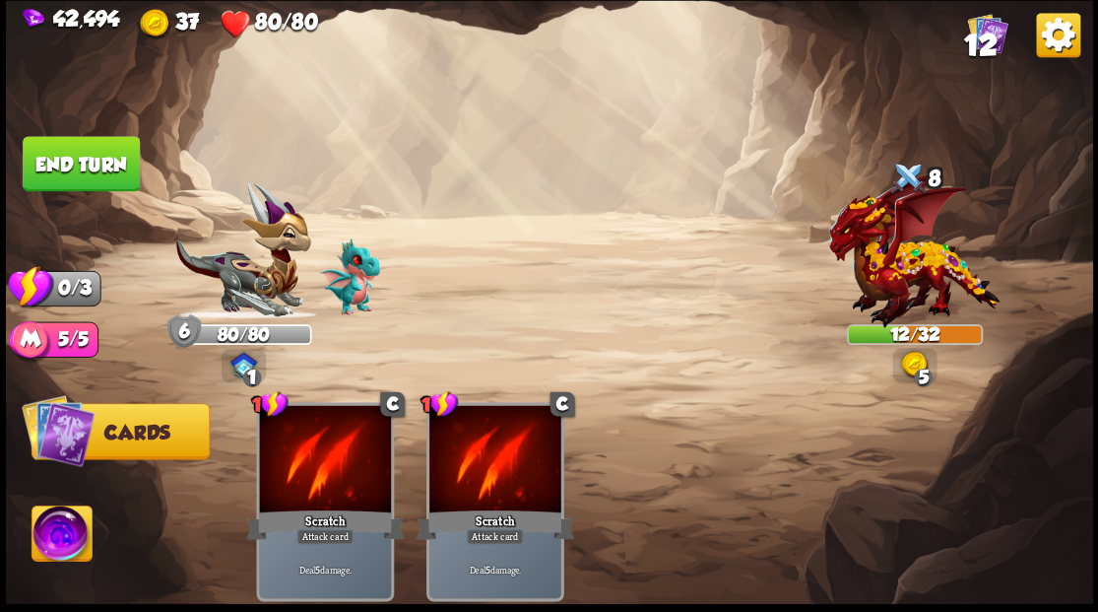
drag, startPoint x: 43, startPoint y: 163, endPoint x: 176, endPoint y: 203, distance: 139.0
click at [64, 166] on button "End turn" at bounding box center [81, 163] width 117 height 55
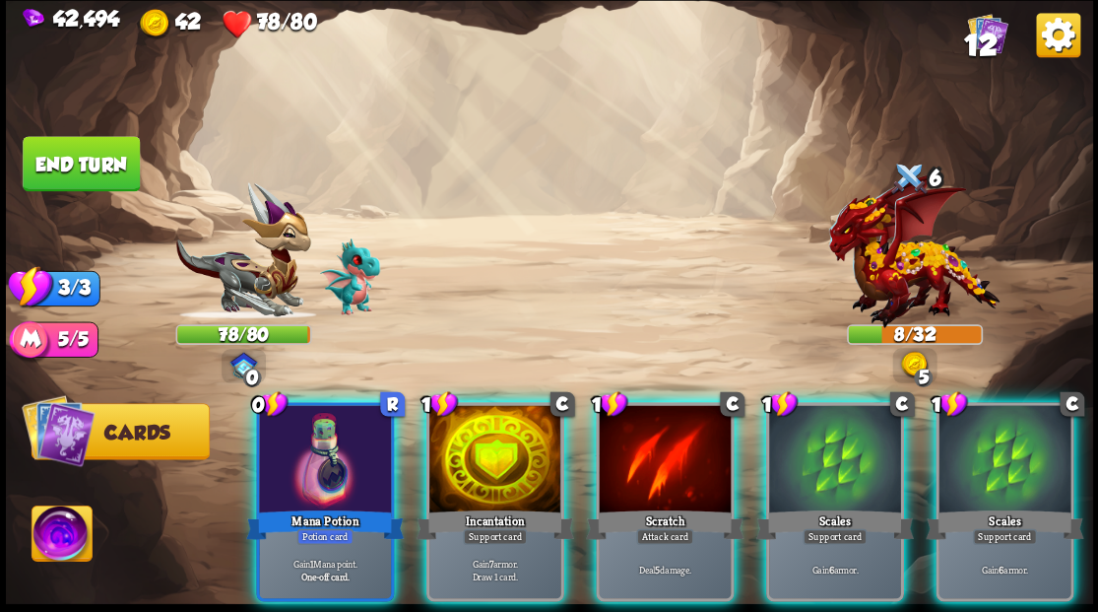
click at [290, 447] on div at bounding box center [325, 460] width 132 height 111
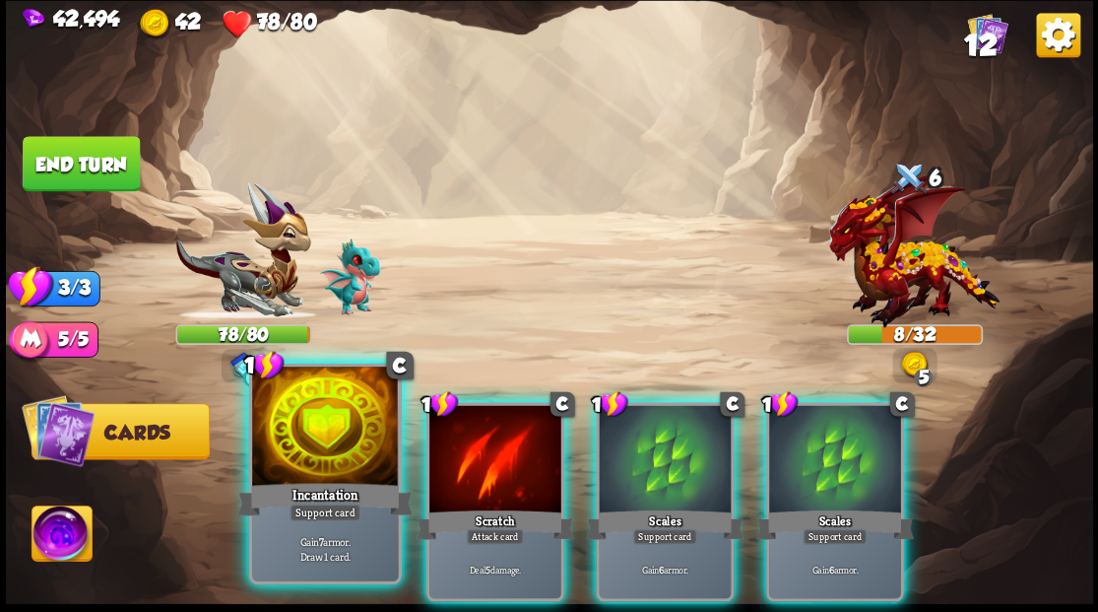
click at [292, 442] on div at bounding box center [325, 427] width 146 height 123
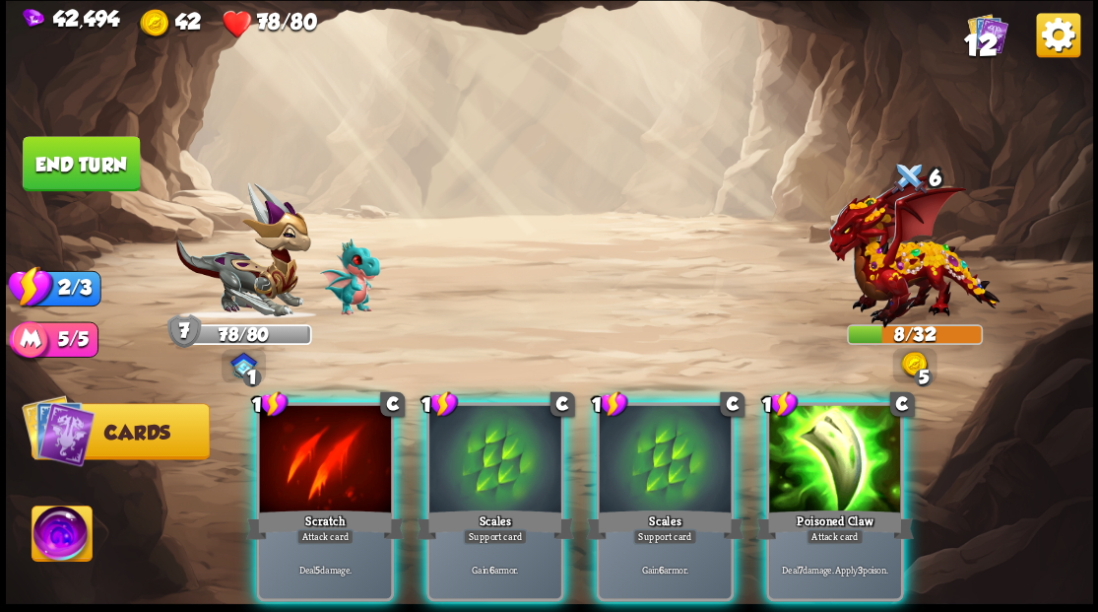
click at [308, 414] on div at bounding box center [325, 460] width 132 height 111
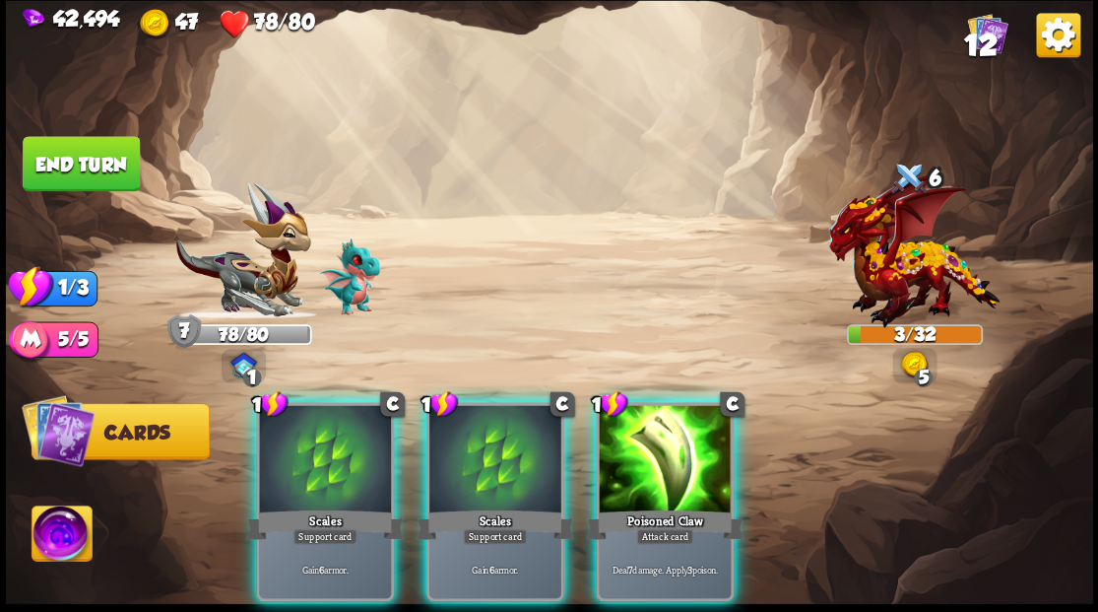
drag, startPoint x: 629, startPoint y: 420, endPoint x: 618, endPoint y: 388, distance: 33.7
click at [625, 414] on div at bounding box center [665, 460] width 132 height 111
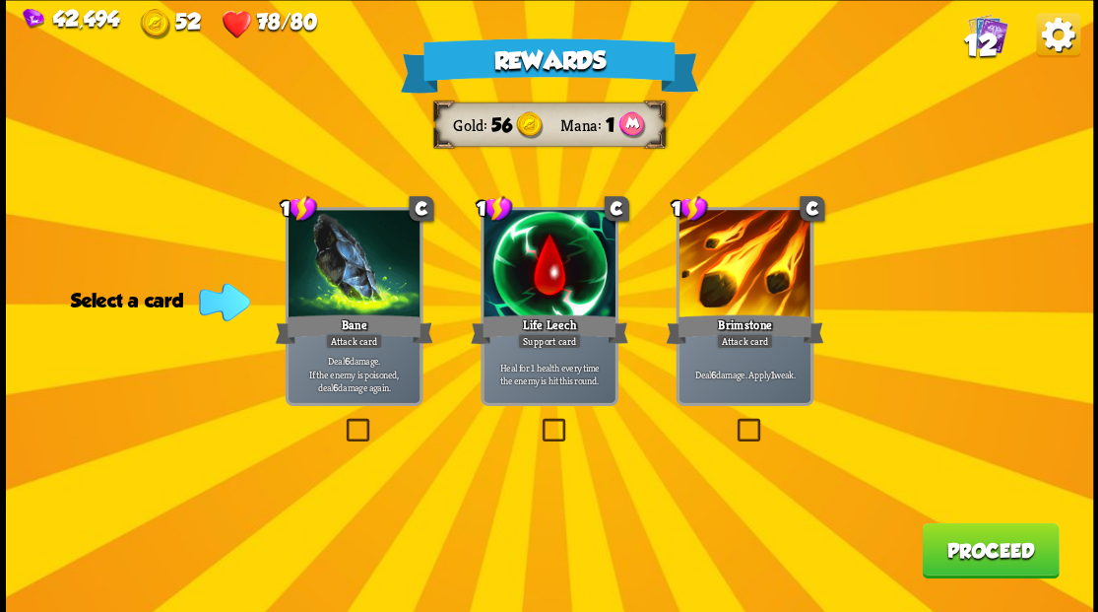
click at [342, 421] on label at bounding box center [342, 421] width 0 height 0
click at [0, 0] on input "checkbox" at bounding box center [0, 0] width 0 height 0
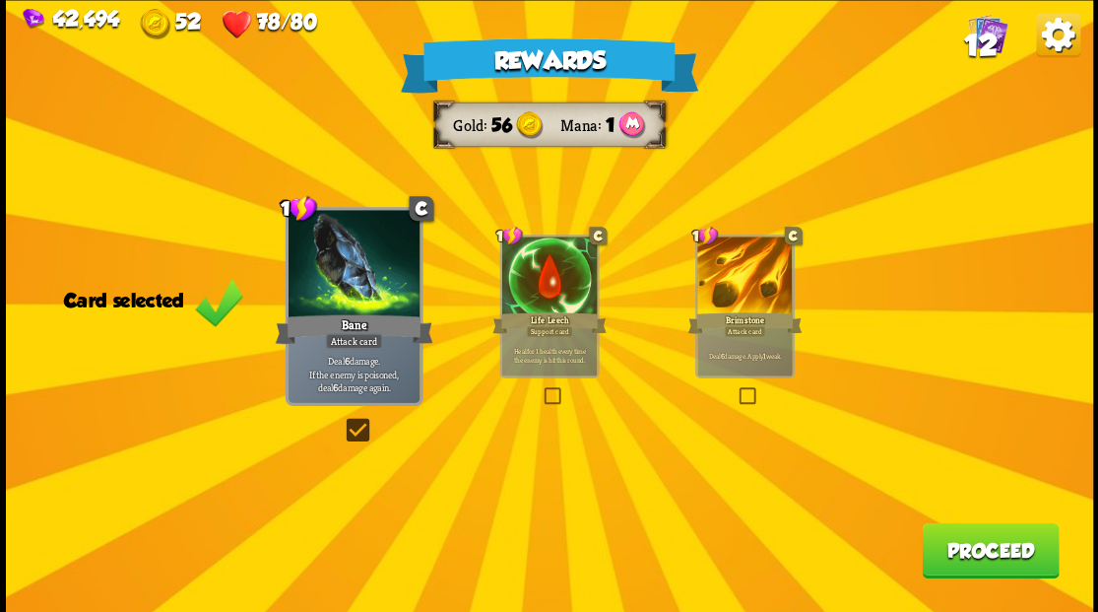
click at [1000, 554] on button "Proceed" at bounding box center [990, 549] width 137 height 55
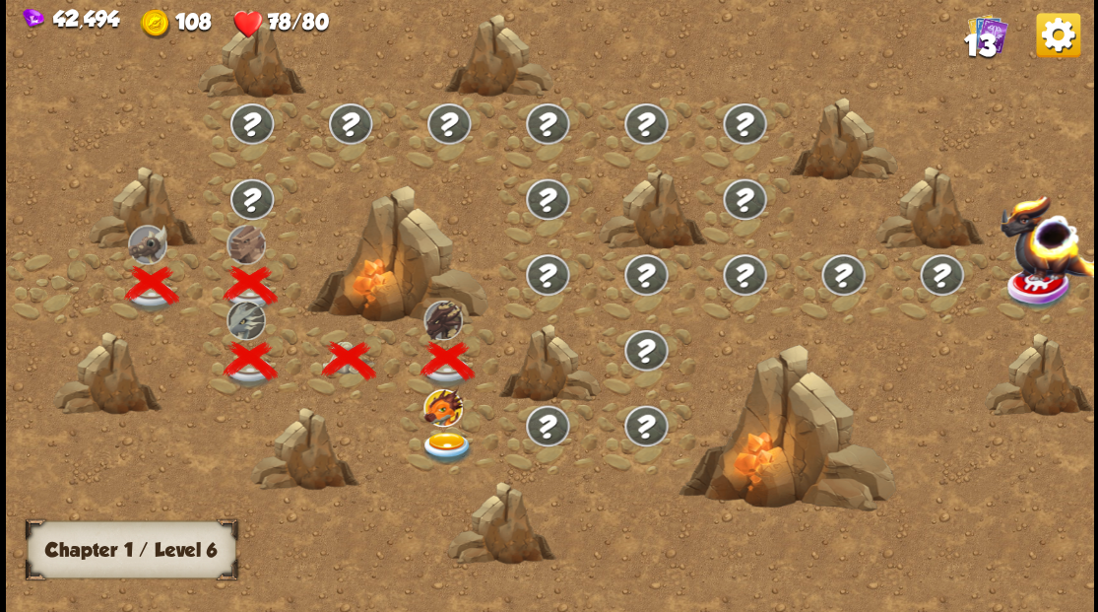
click at [439, 441] on img at bounding box center [447, 447] width 54 height 33
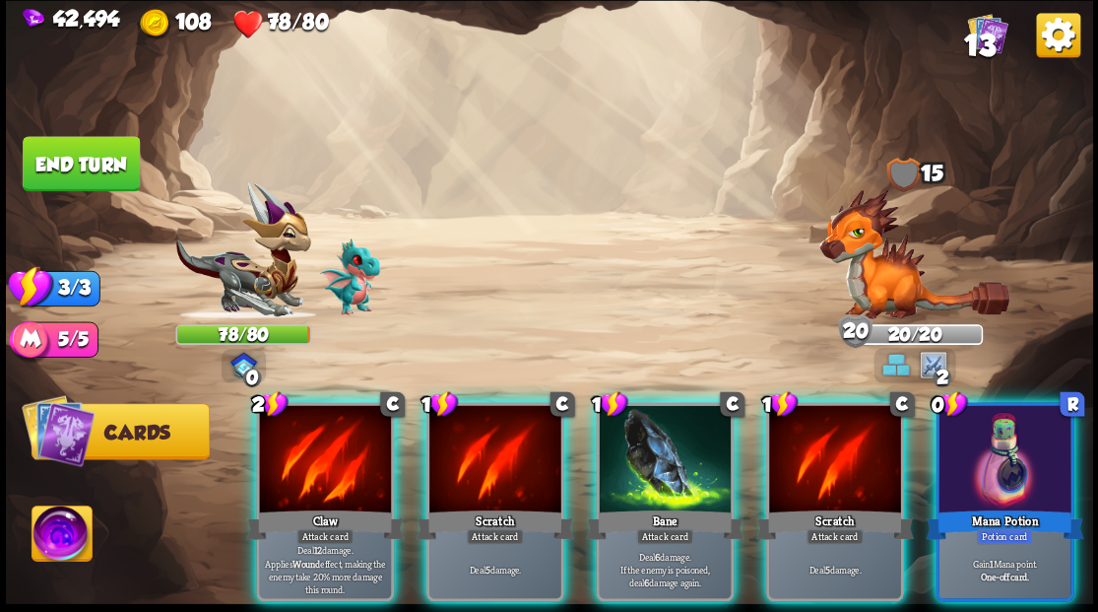
click at [54, 533] on img at bounding box center [62, 535] width 60 height 61
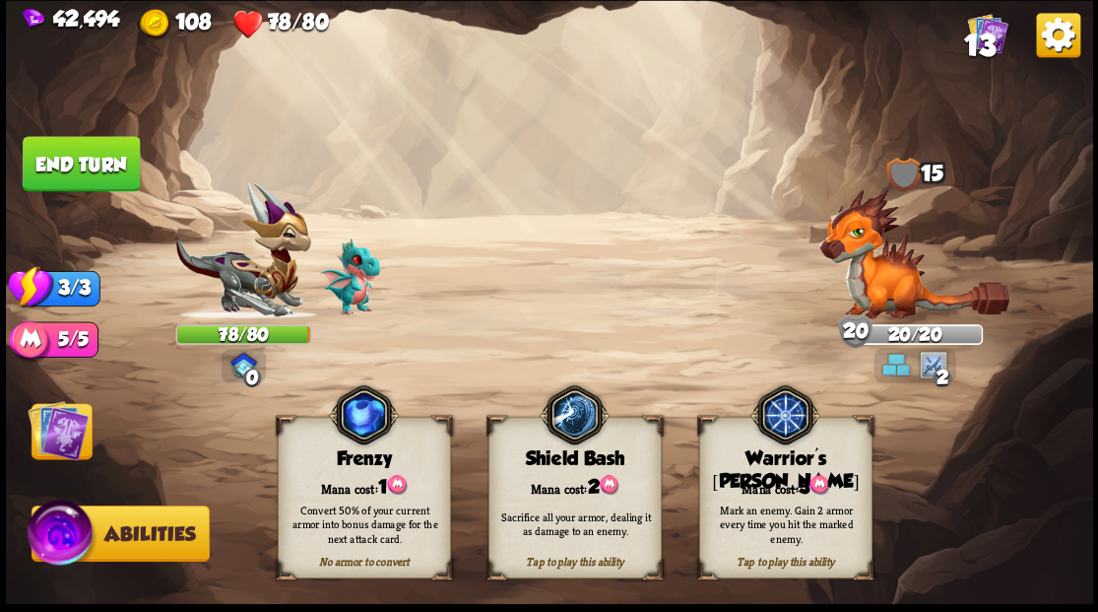
click at [766, 467] on div "Warrior's [PERSON_NAME]" at bounding box center [784, 469] width 171 height 45
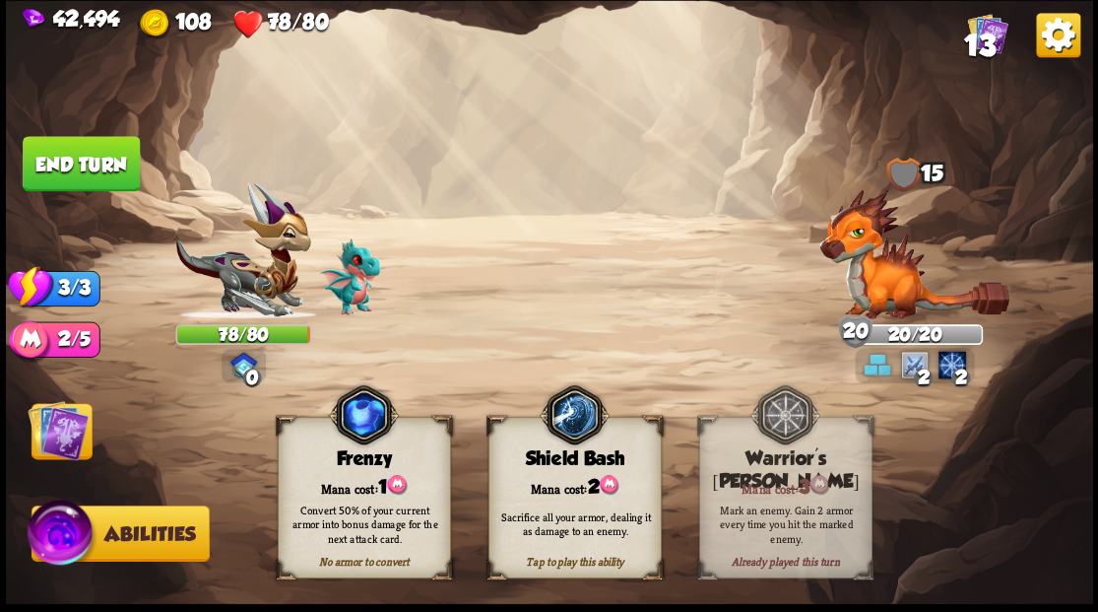
click at [59, 449] on img at bounding box center [58, 429] width 61 height 61
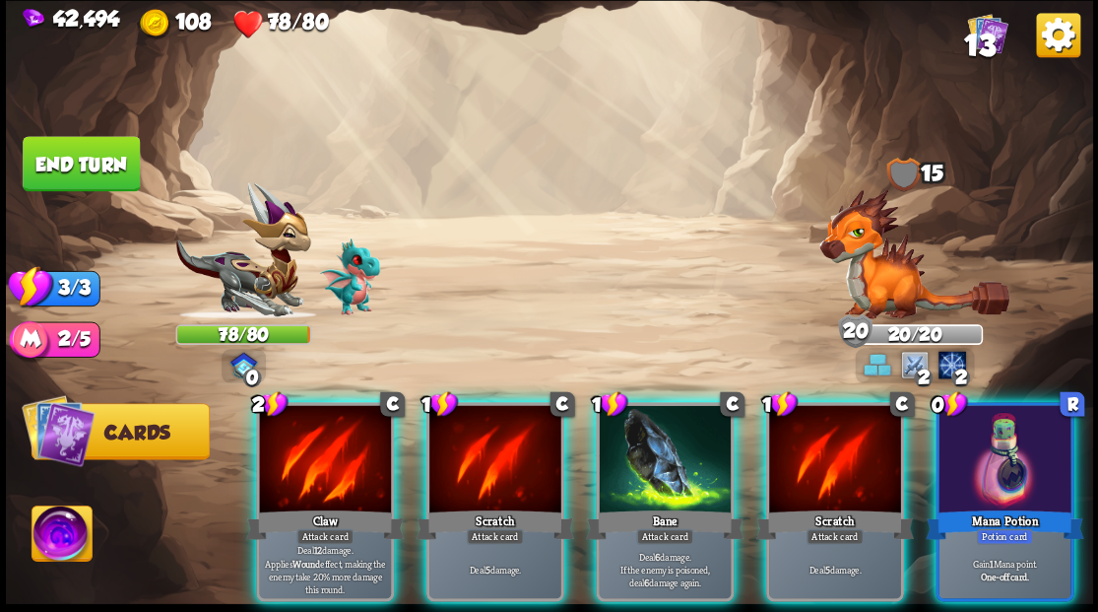
click at [1004, 427] on div at bounding box center [1005, 460] width 132 height 111
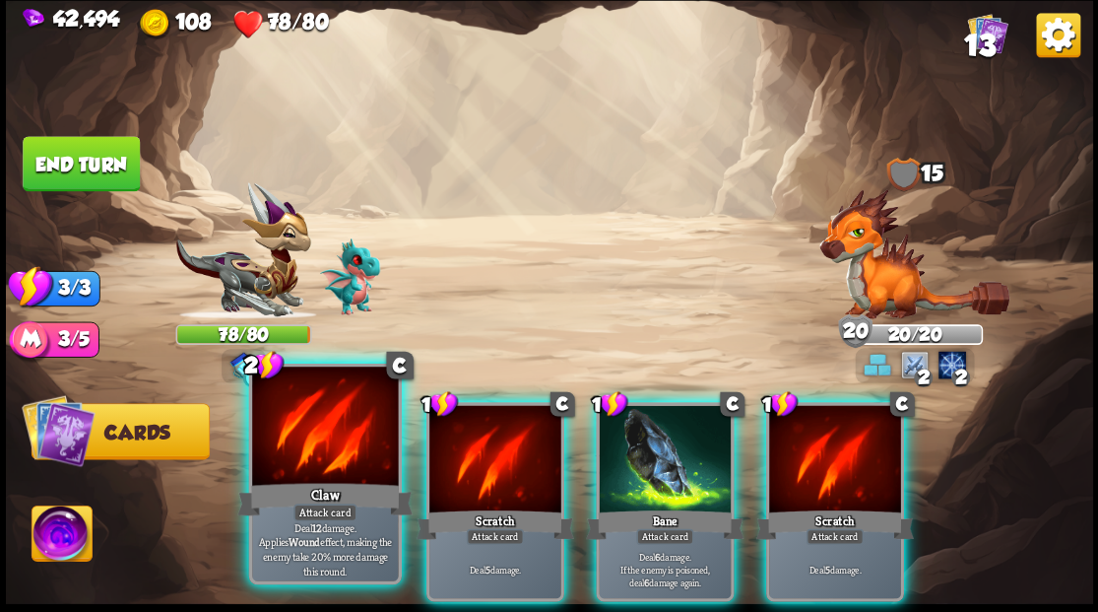
click at [301, 417] on div at bounding box center [325, 427] width 146 height 123
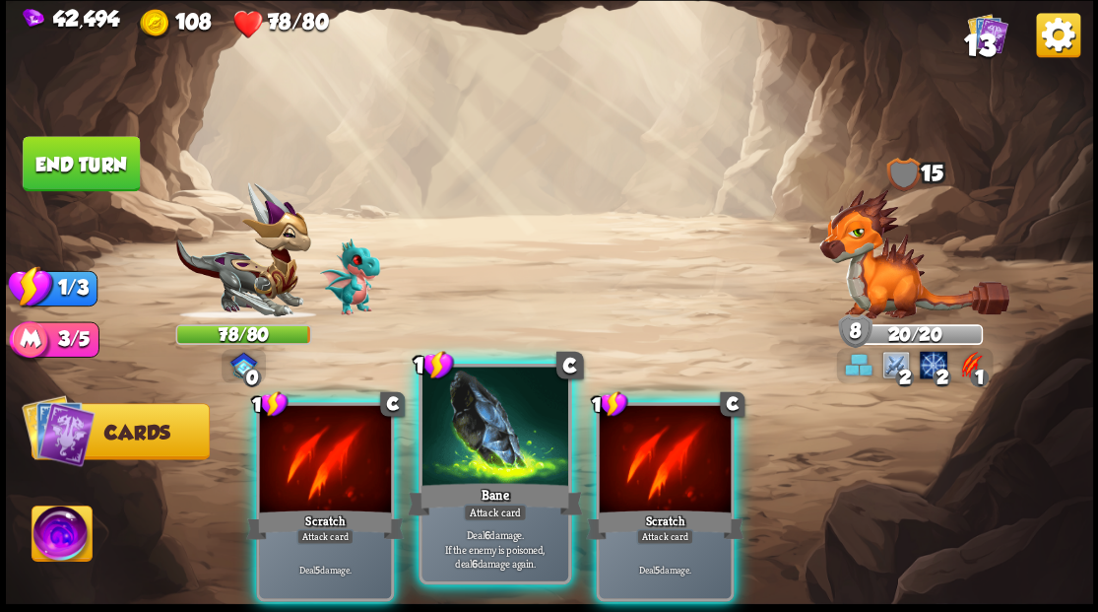
click at [510, 462] on div at bounding box center [495, 427] width 146 height 123
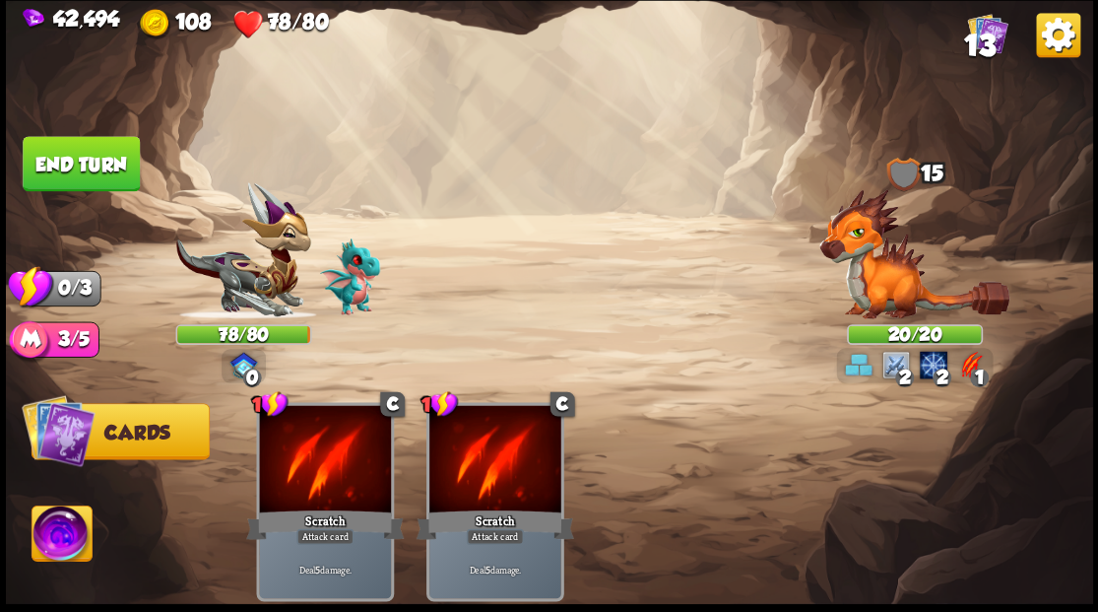
click at [98, 173] on button "End turn" at bounding box center [81, 163] width 117 height 55
